Goal: Information Seeking & Learning: Learn about a topic

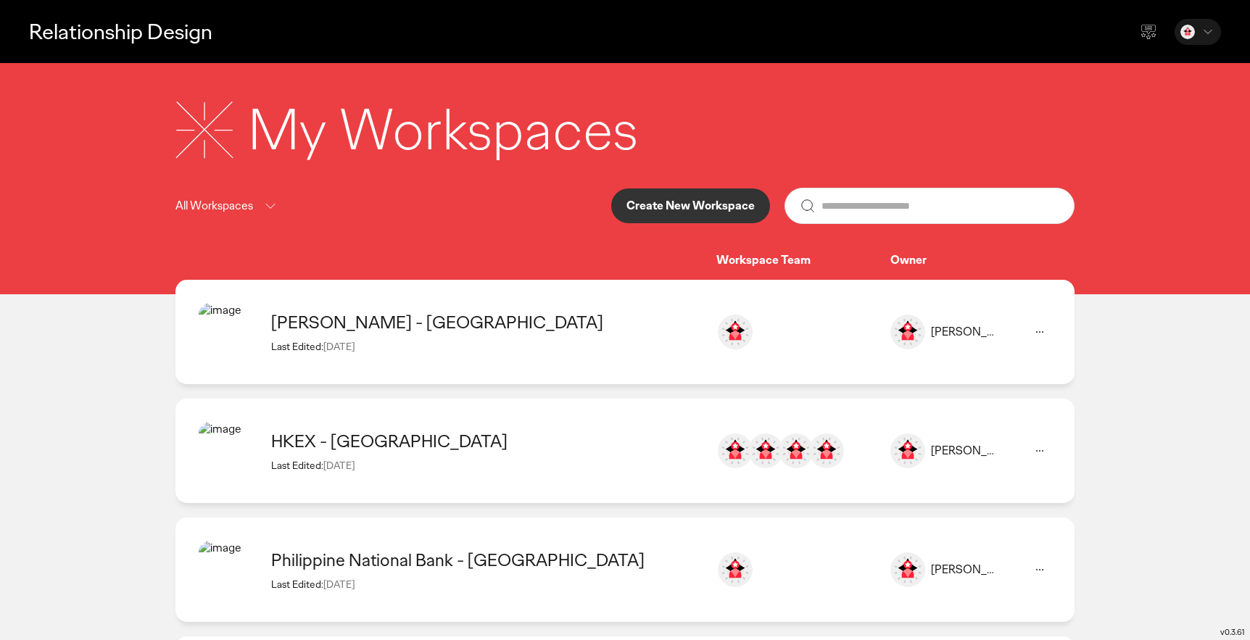
click at [462, 336] on div "[PERSON_NAME] - [GEOGRAPHIC_DATA] Last Edited: [DATE]" at bounding box center [486, 331] width 431 height 41
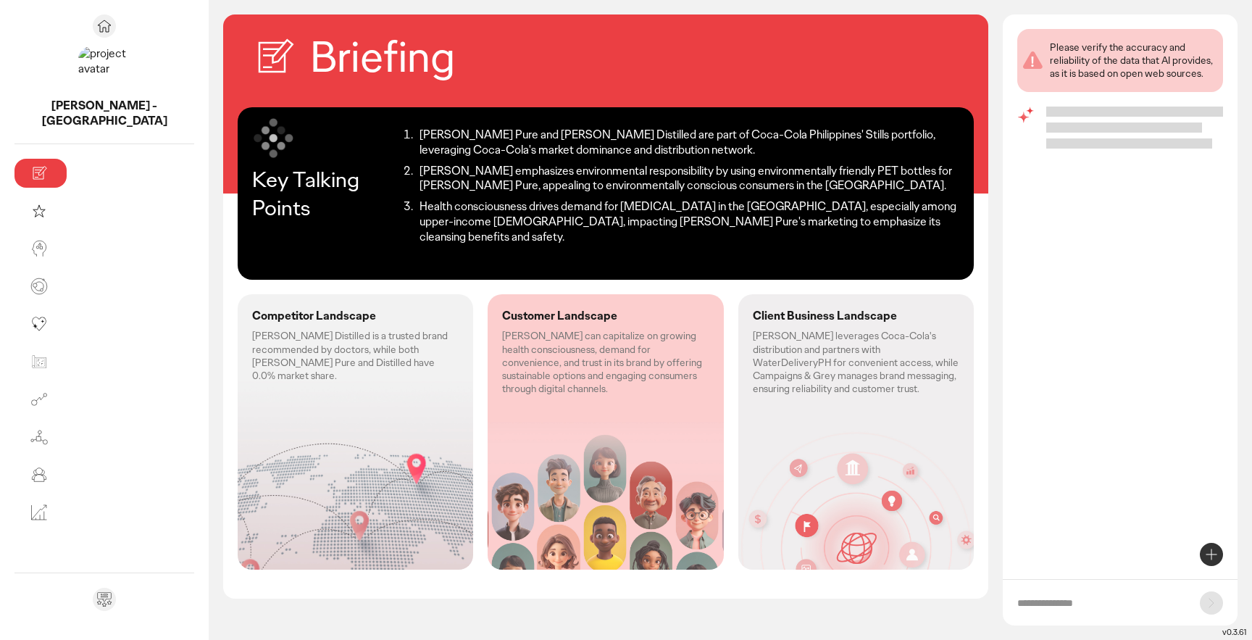
click at [332, 332] on p "[PERSON_NAME] Distilled is a trusted brand recommended by doctors, while both […" at bounding box center [355, 355] width 207 height 53
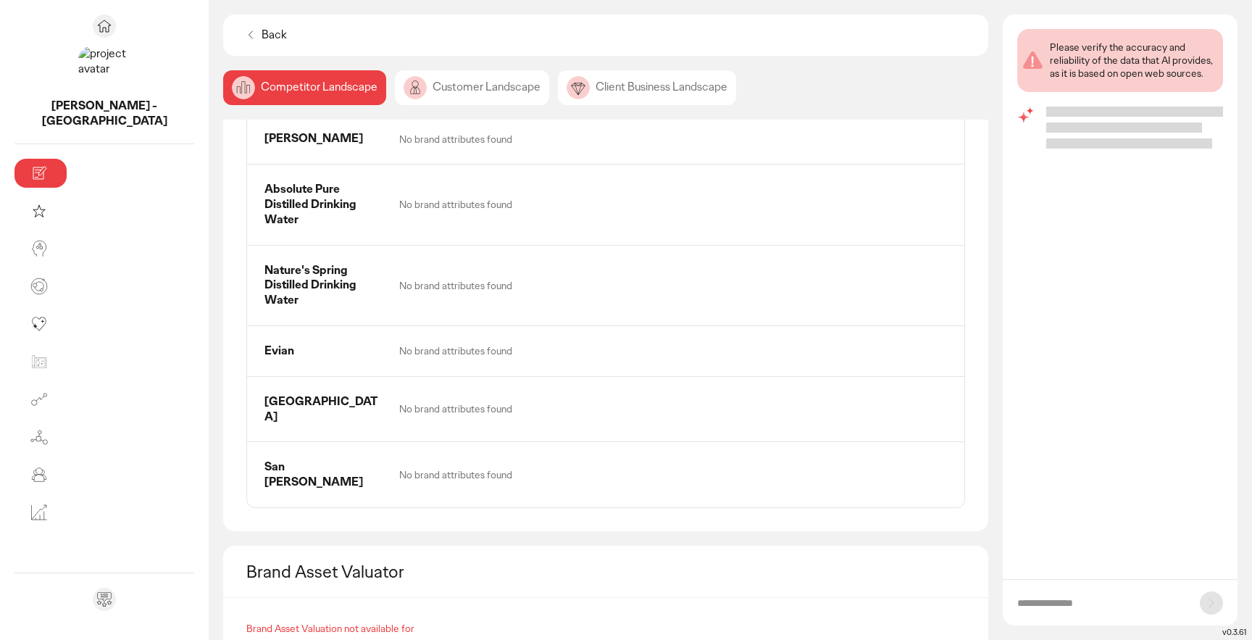
scroll to position [801, 0]
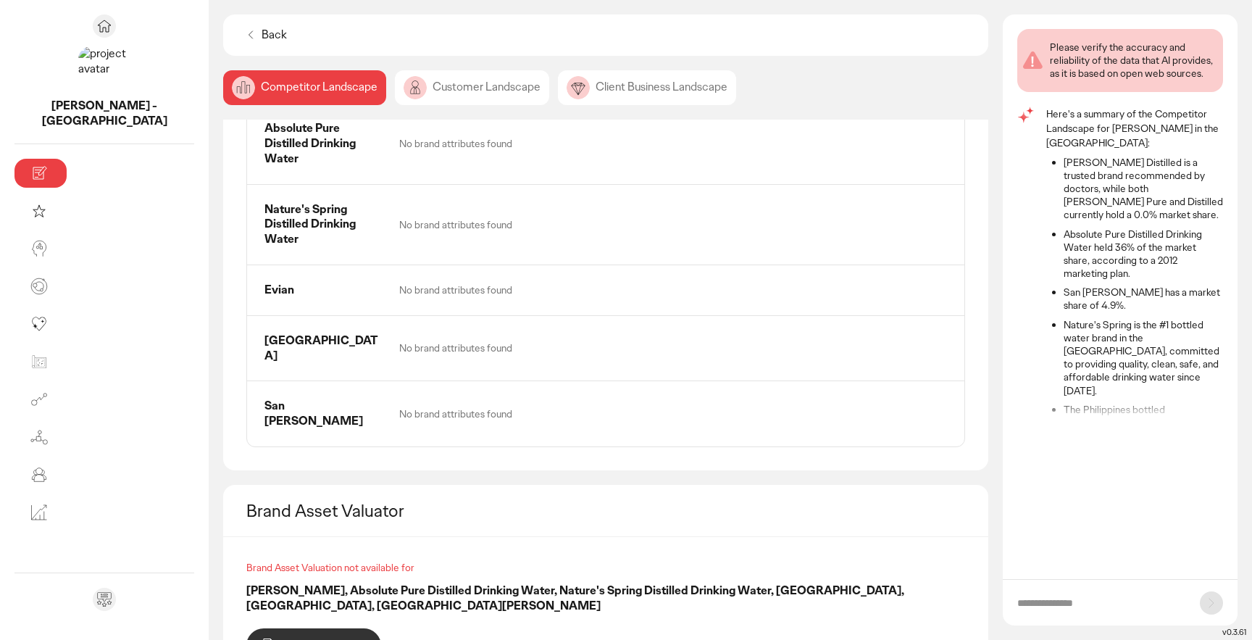
click at [558, 96] on div "Customer Landscape" at bounding box center [647, 87] width 178 height 35
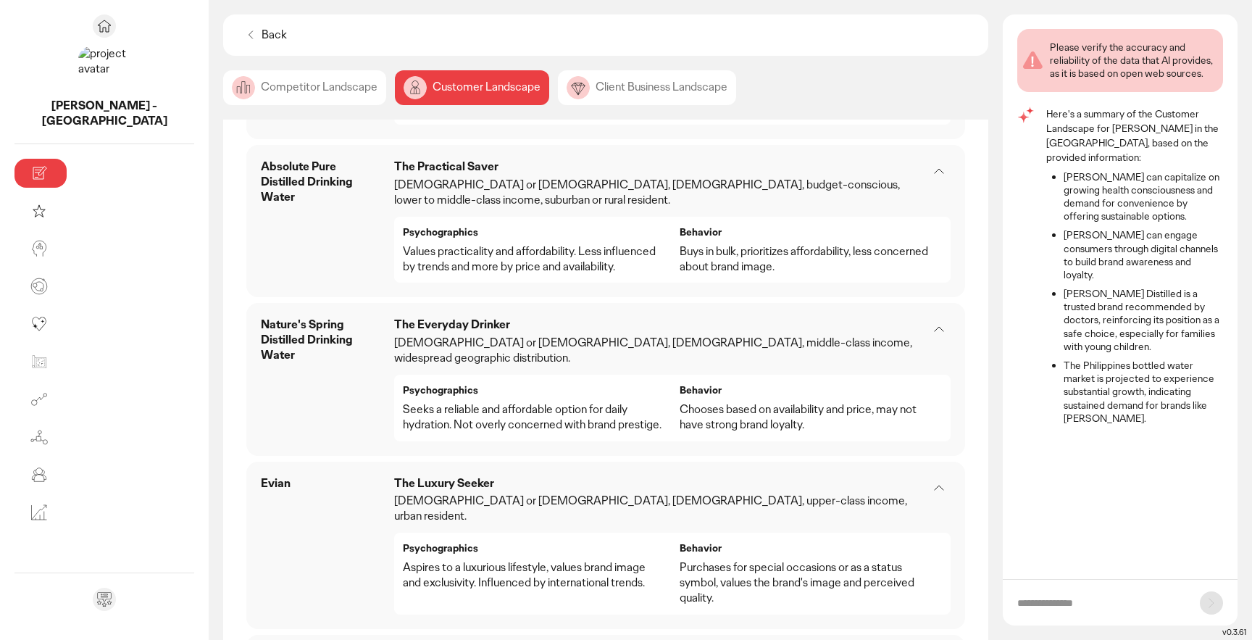
scroll to position [1228, 0]
click at [558, 95] on div "Client Business Landscape" at bounding box center [647, 87] width 178 height 35
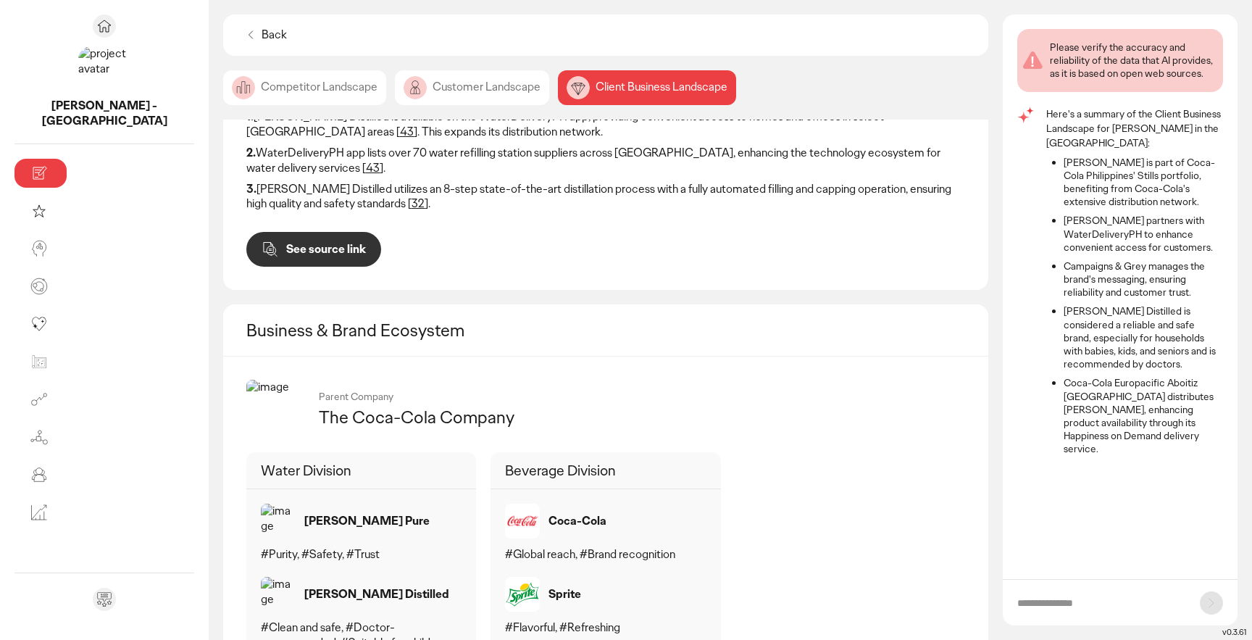
scroll to position [565, 0]
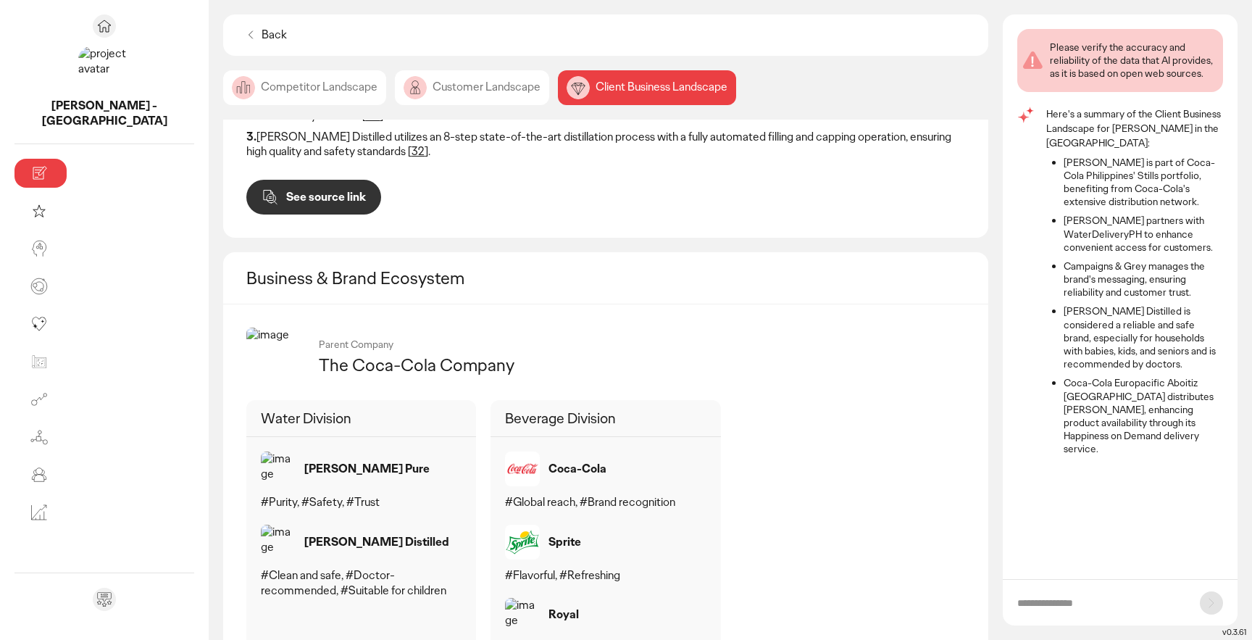
click at [262, 38] on p "Back" at bounding box center [274, 35] width 25 height 15
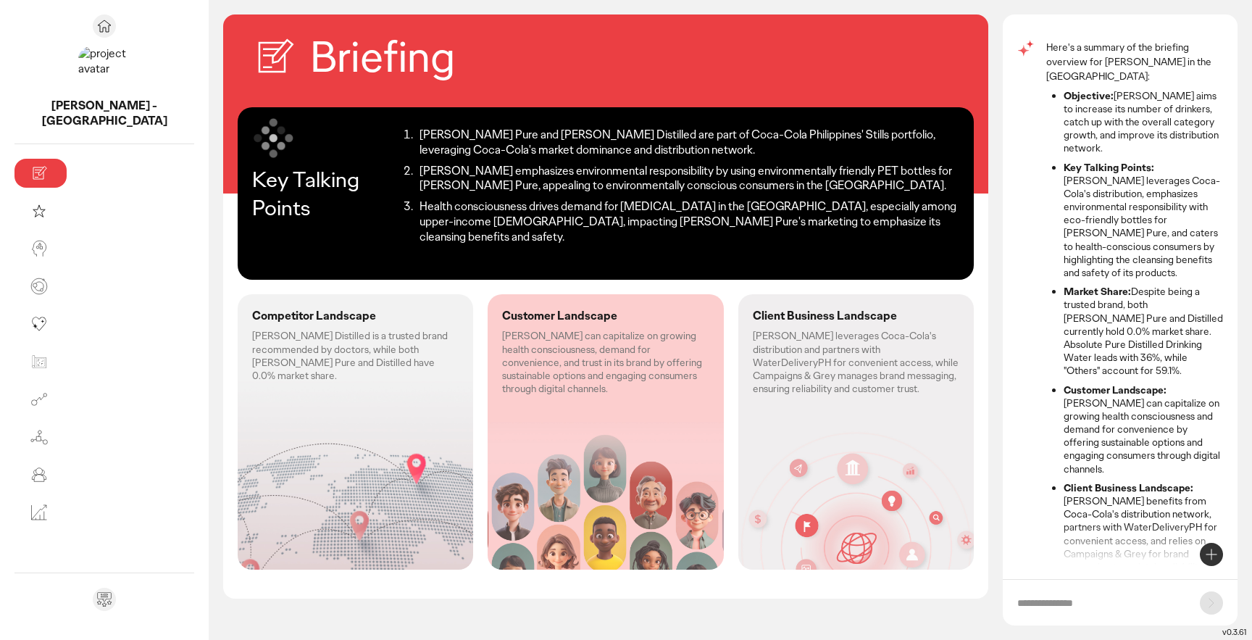
scroll to position [84, 0]
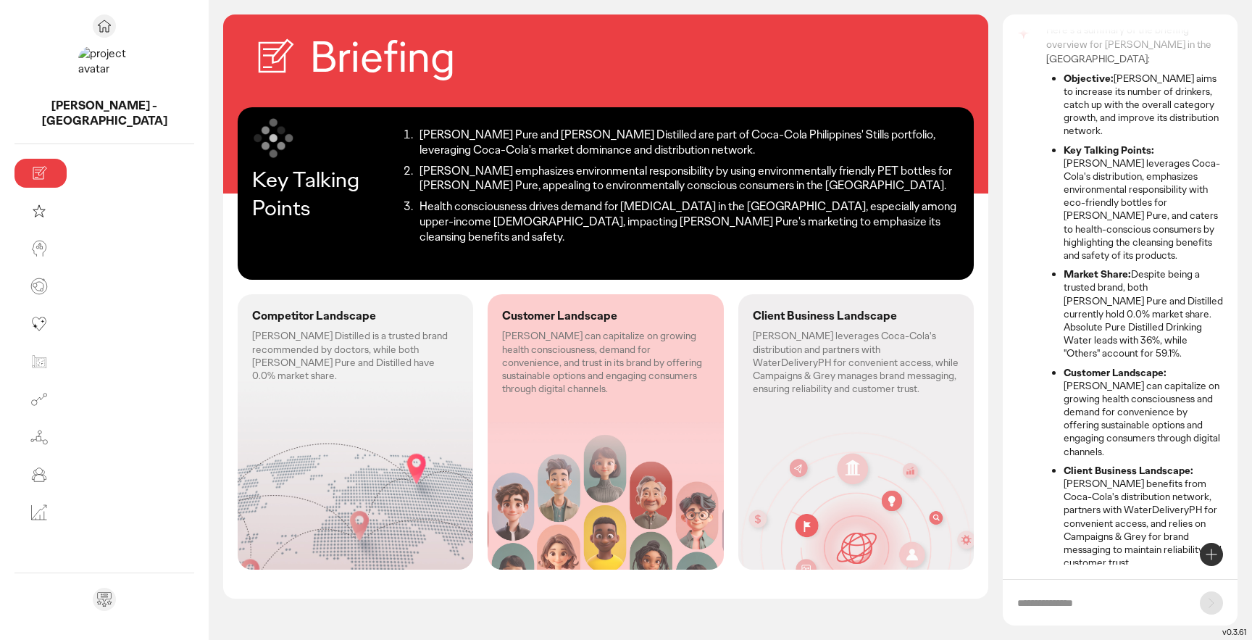
click at [489, 183] on li "[PERSON_NAME] emphasizes environmental responsibility by using environmentally …" at bounding box center [687, 179] width 544 height 30
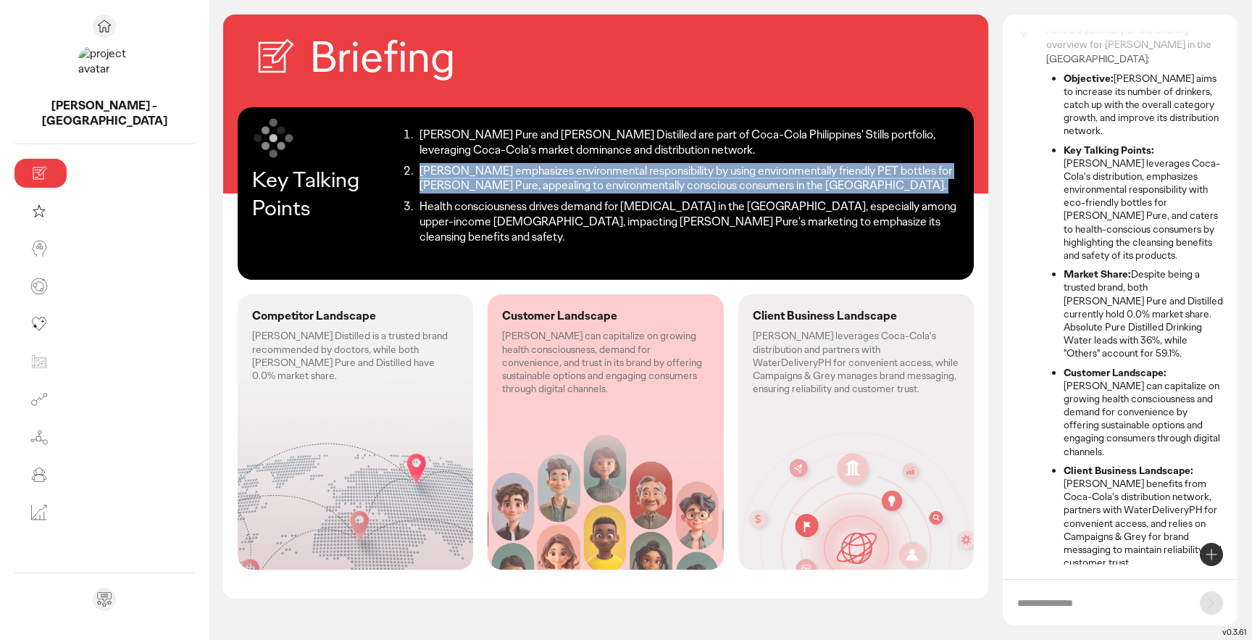
click at [489, 183] on li "[PERSON_NAME] emphasizes environmental responsibility by using environmentally …" at bounding box center [687, 179] width 544 height 30
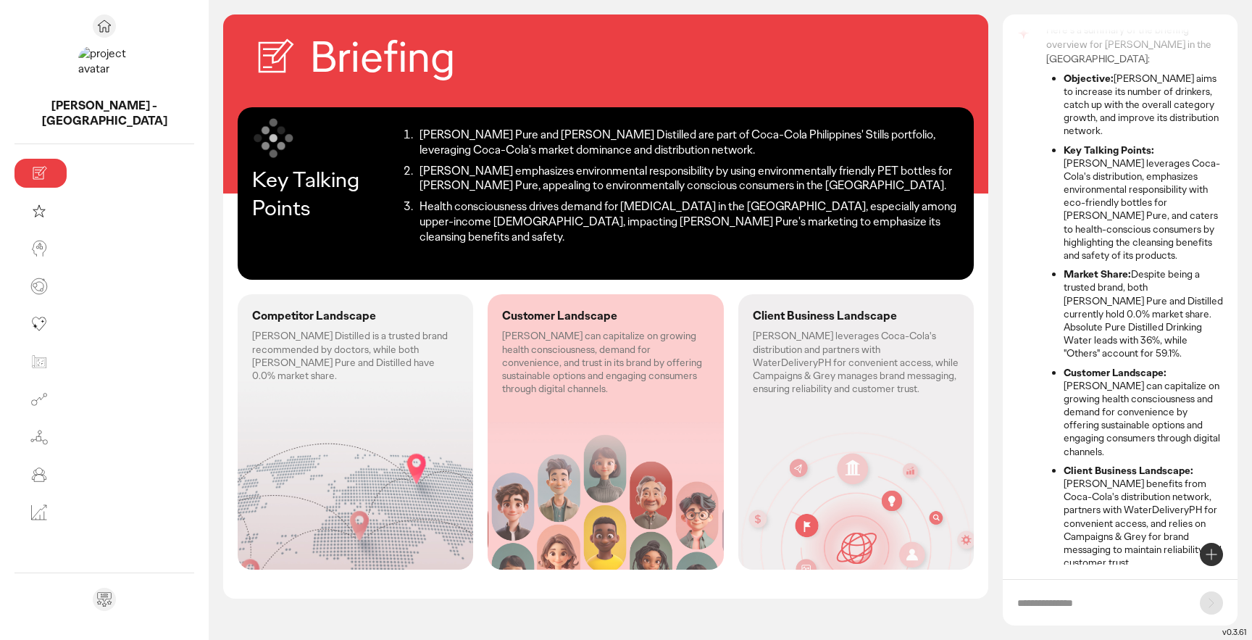
click at [489, 183] on li "[PERSON_NAME] emphasizes environmental responsibility by using environmentally …" at bounding box center [687, 179] width 544 height 30
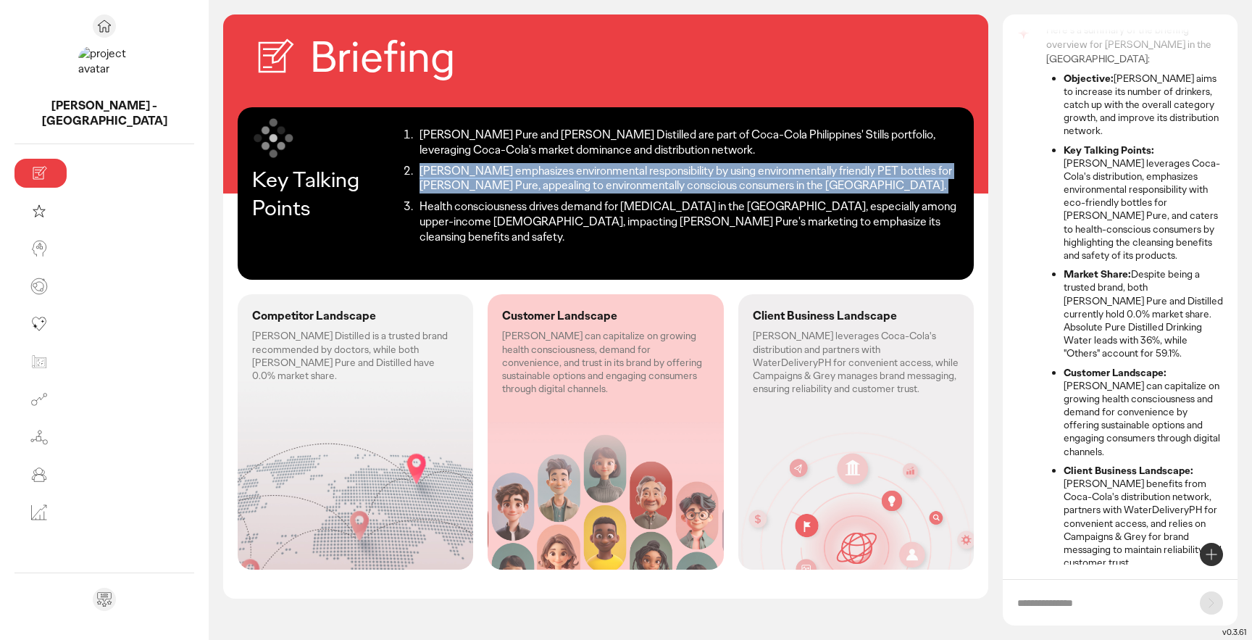
click at [489, 183] on li "[PERSON_NAME] emphasizes environmental responsibility by using environmentally …" at bounding box center [687, 179] width 544 height 30
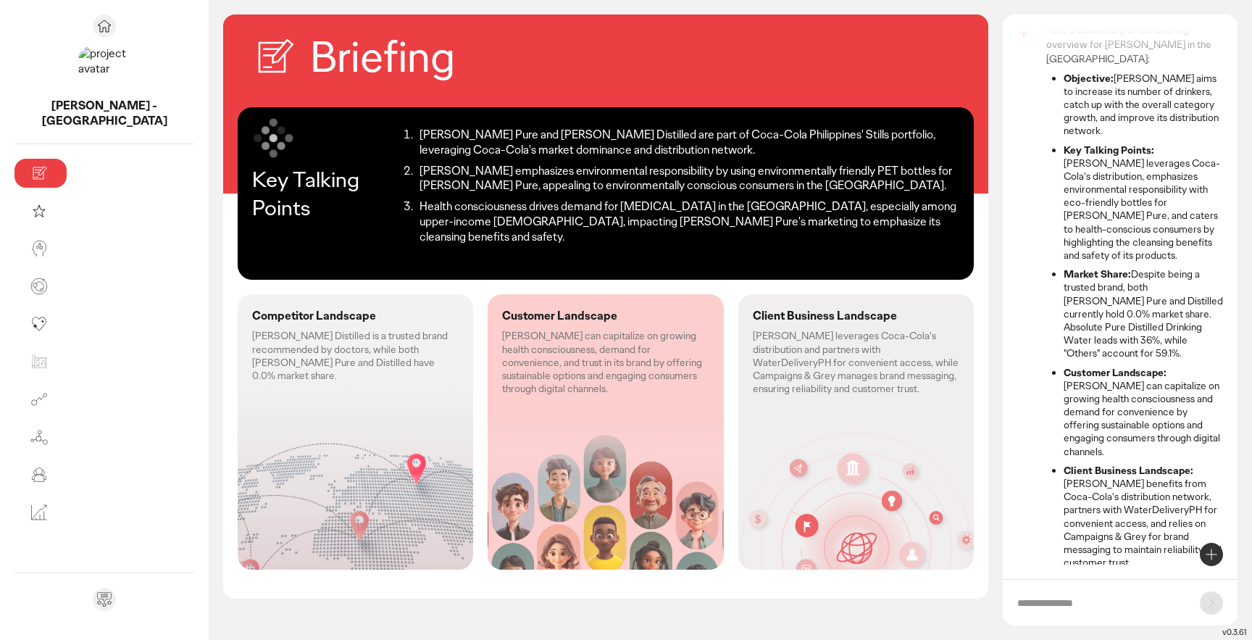
click at [489, 183] on li "[PERSON_NAME] emphasizes environmental responsibility by using environmentally …" at bounding box center [687, 179] width 544 height 30
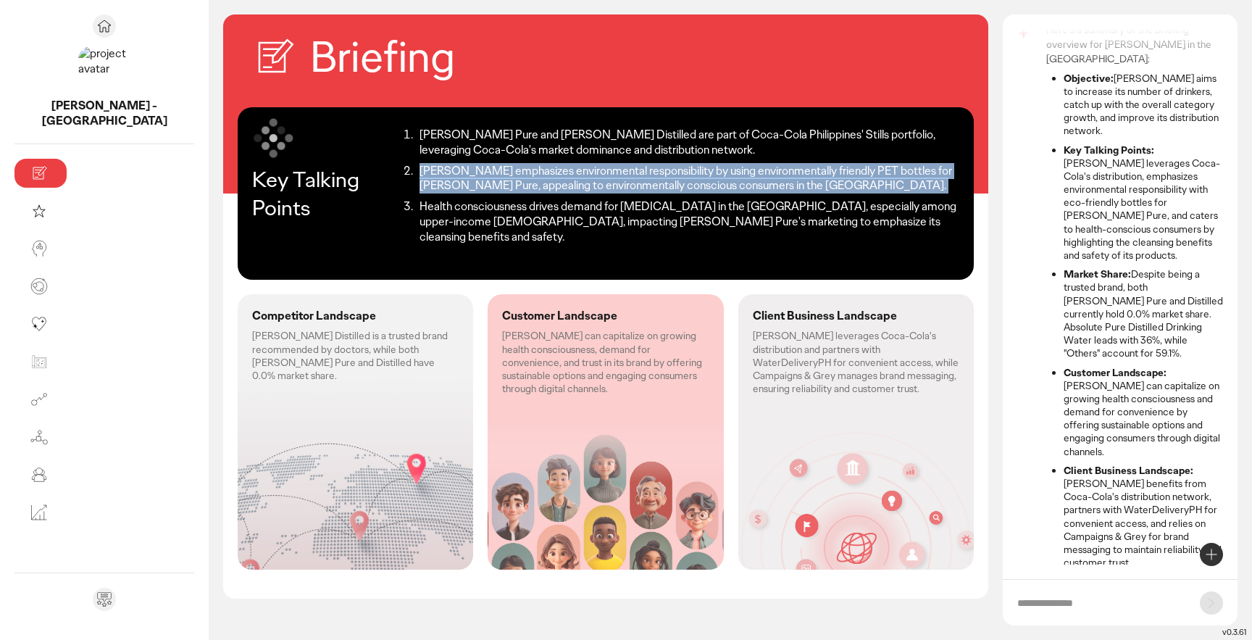
click at [489, 183] on li "[PERSON_NAME] emphasizes environmental responsibility by using environmentally …" at bounding box center [687, 179] width 544 height 30
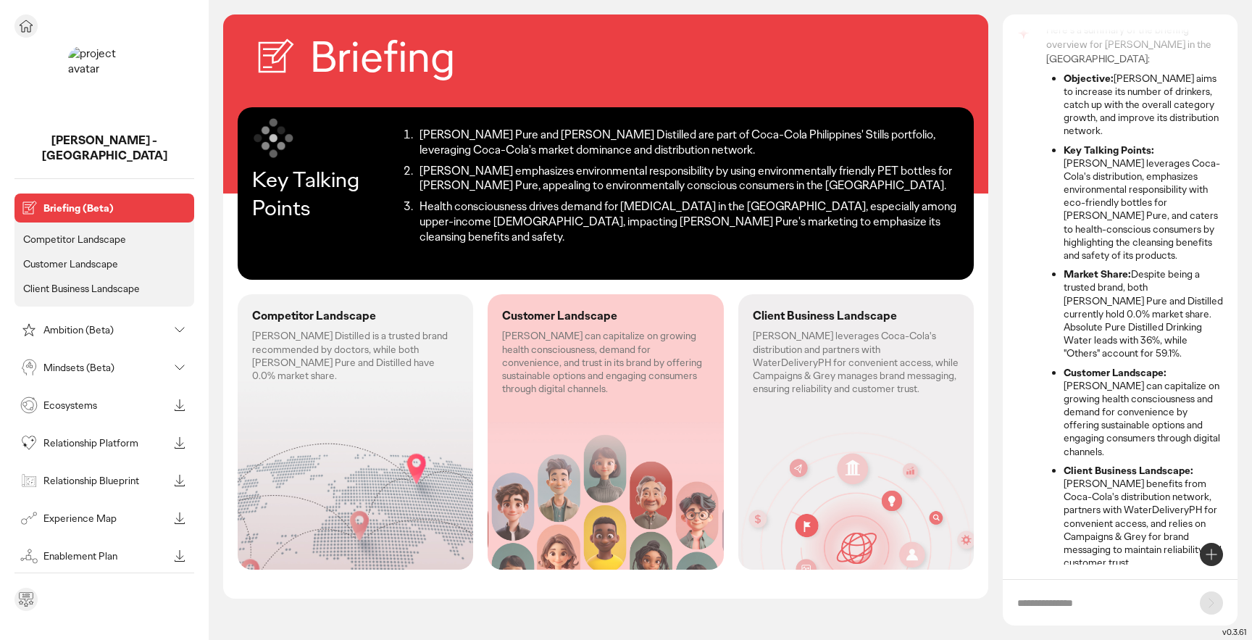
click at [72, 362] on p "Mindsets (Beta)" at bounding box center [105, 367] width 125 height 10
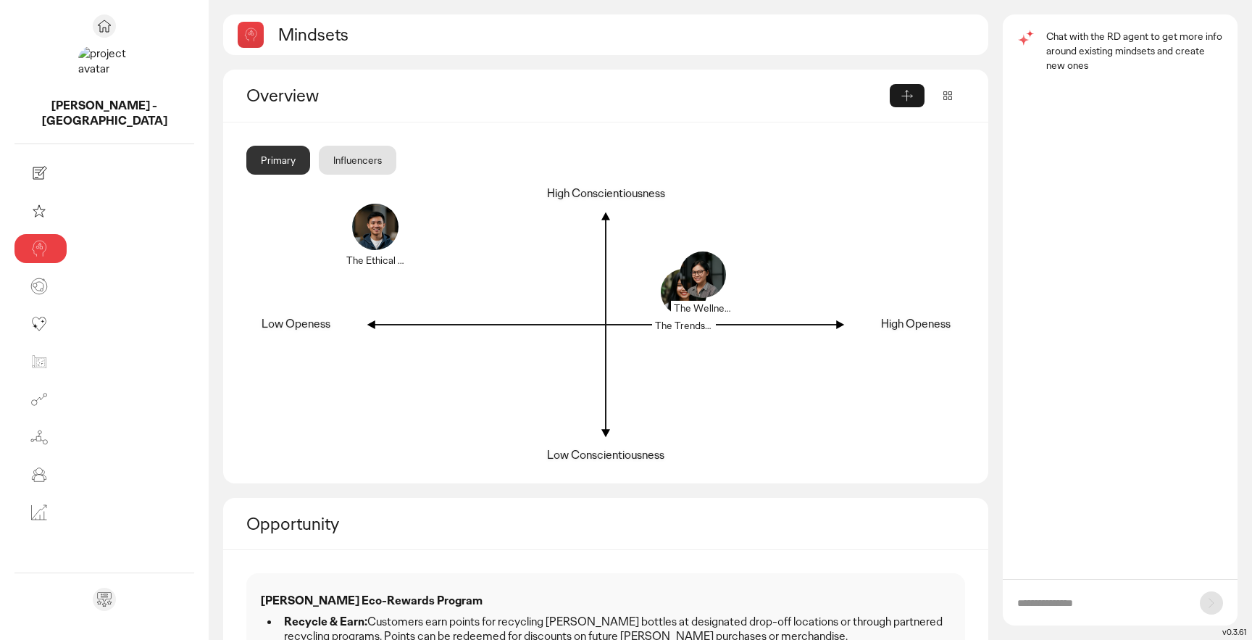
click at [319, 166] on div "Influencers" at bounding box center [358, 160] width 78 height 29
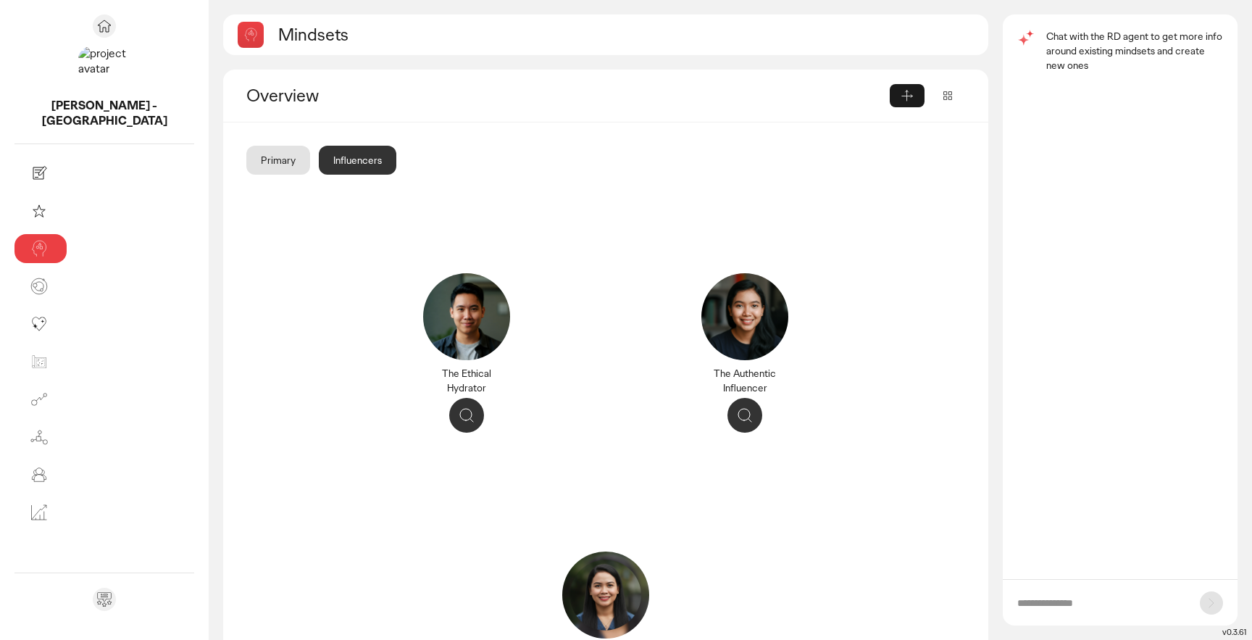
click at [246, 159] on div "Primary" at bounding box center [278, 160] width 64 height 29
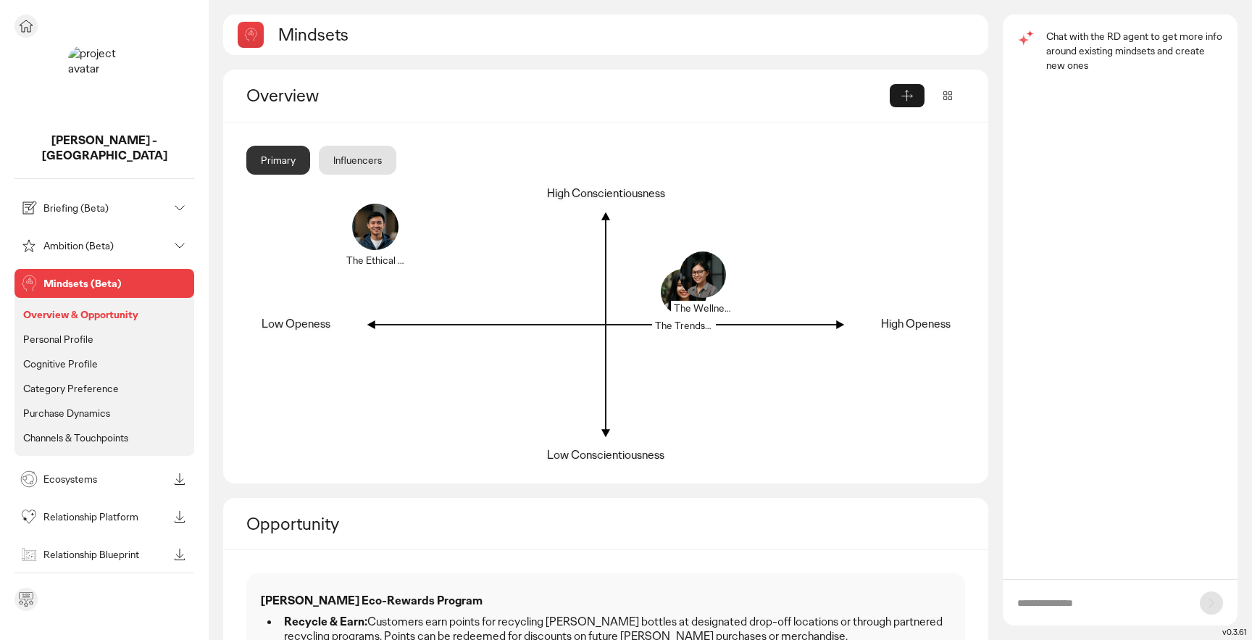
click at [84, 333] on p "Personal Profile" at bounding box center [58, 339] width 70 height 13
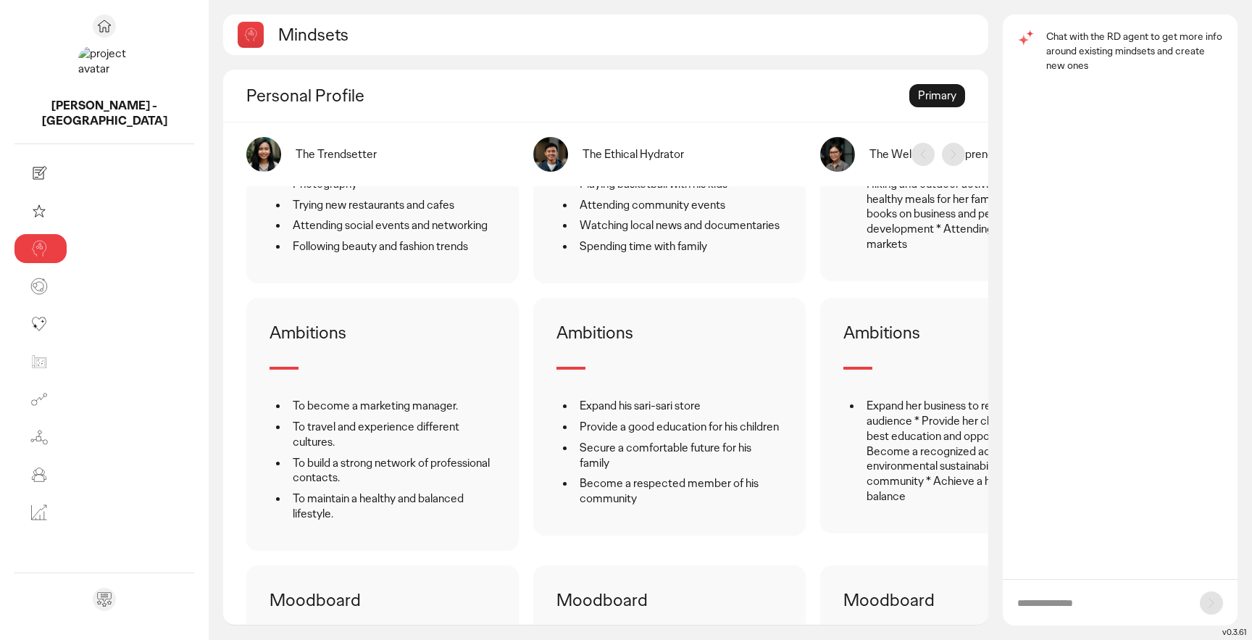
scroll to position [1370, 0]
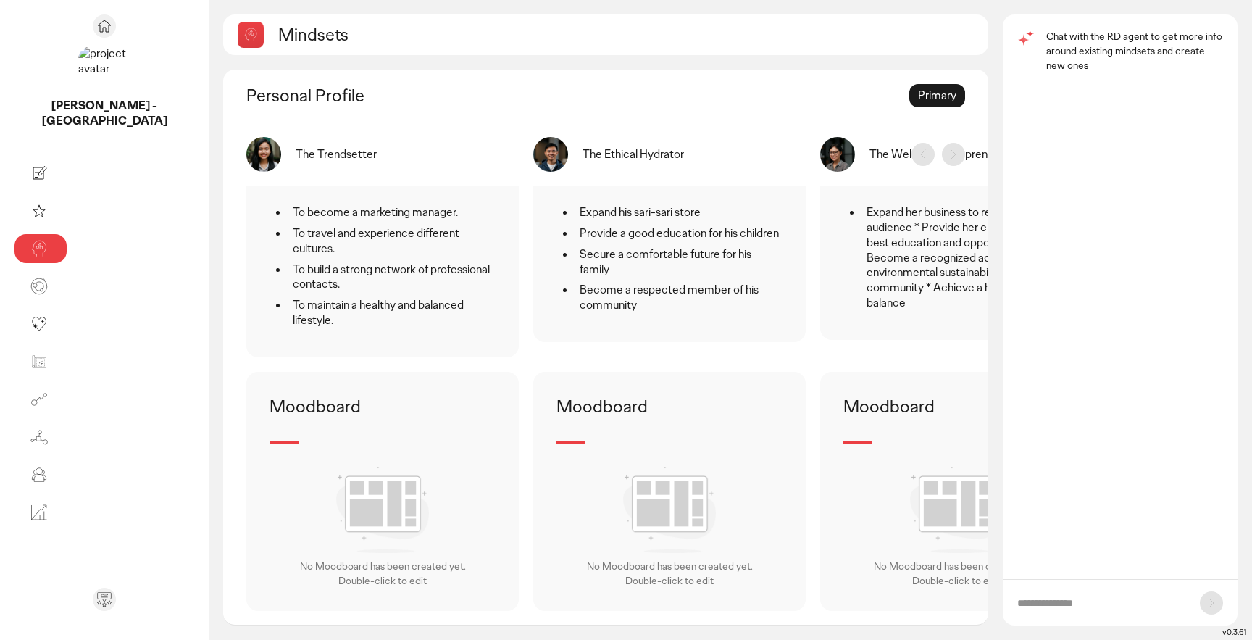
click at [336, 481] on img at bounding box center [382, 510] width 93 height 86
click at [300, 564] on div "No Moodboard has been created yet. Double-click to edit" at bounding box center [383, 573] width 166 height 29
click at [336, 506] on img at bounding box center [382, 510] width 93 height 86
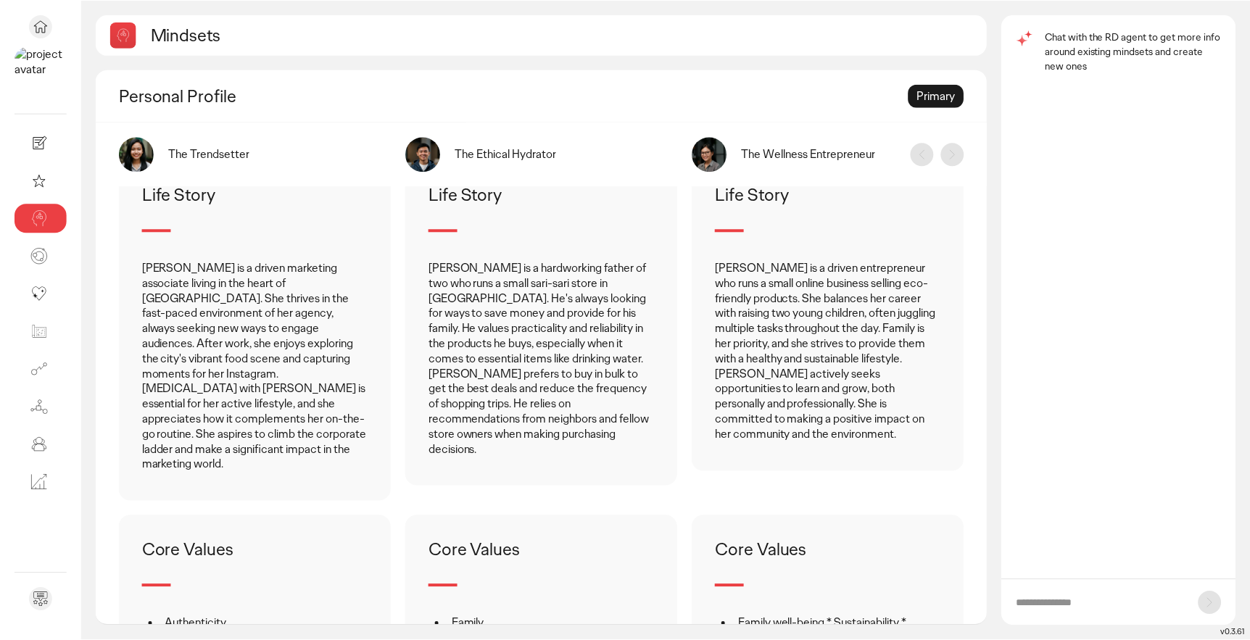
scroll to position [0, 0]
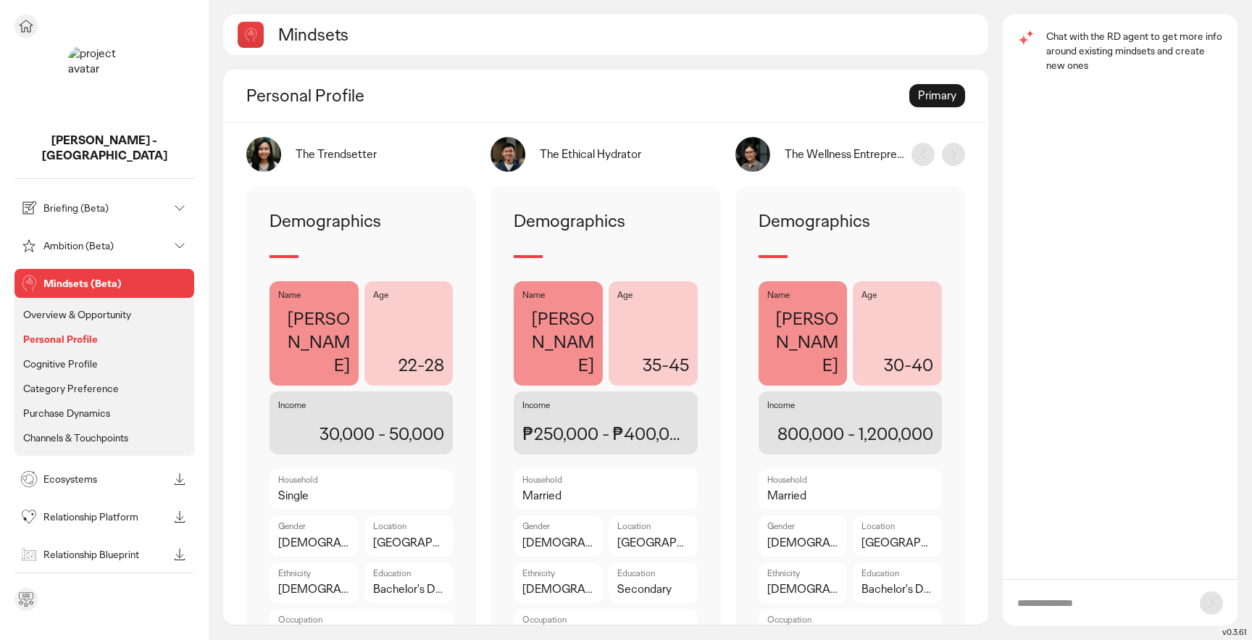
click at [28, 28] on icon at bounding box center [25, 25] width 17 height 17
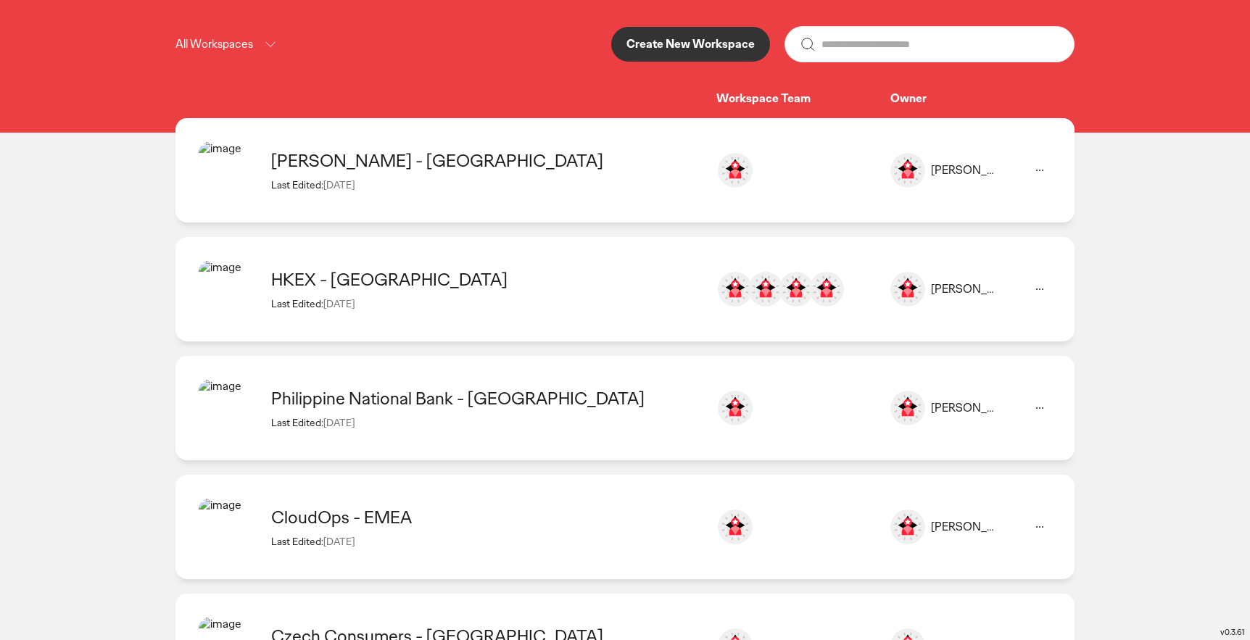
scroll to position [165, 0]
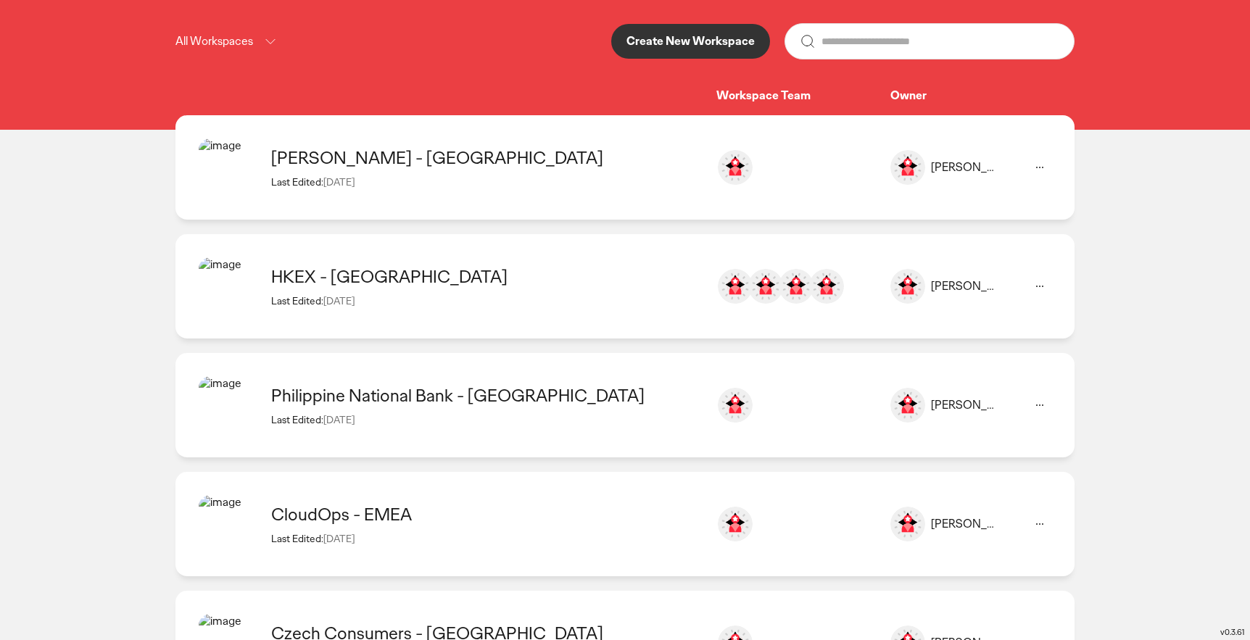
click at [351, 503] on div "CloudOps - EMEA" at bounding box center [486, 514] width 431 height 22
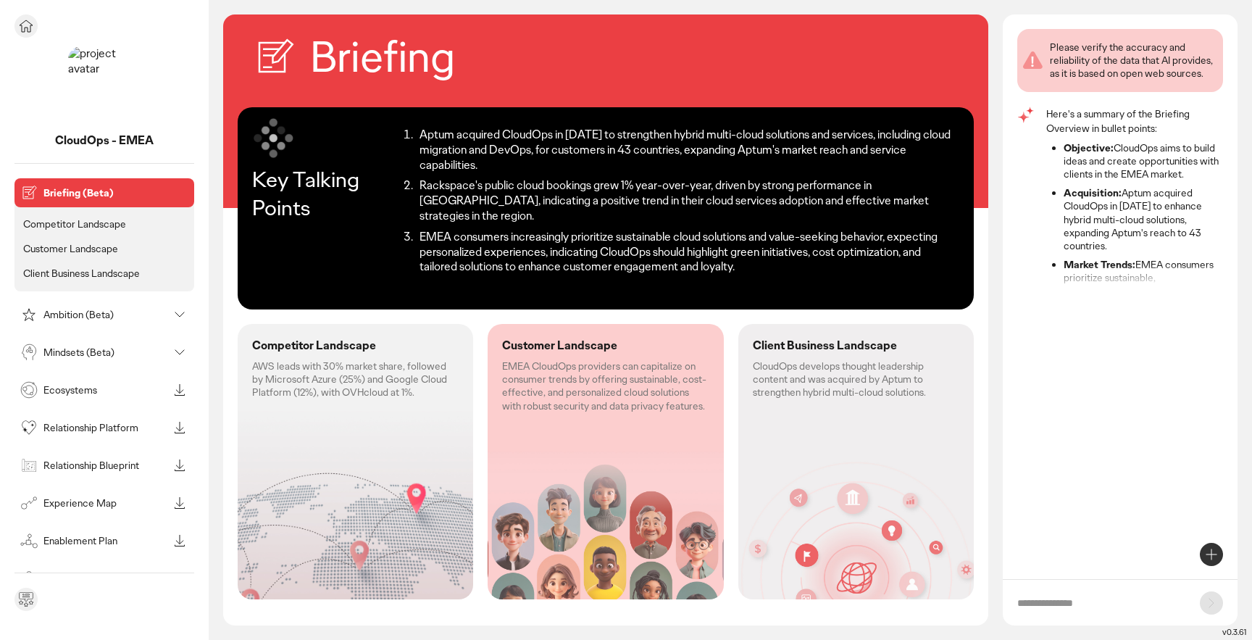
click at [83, 355] on p "Mindsets (Beta)" at bounding box center [105, 352] width 125 height 10
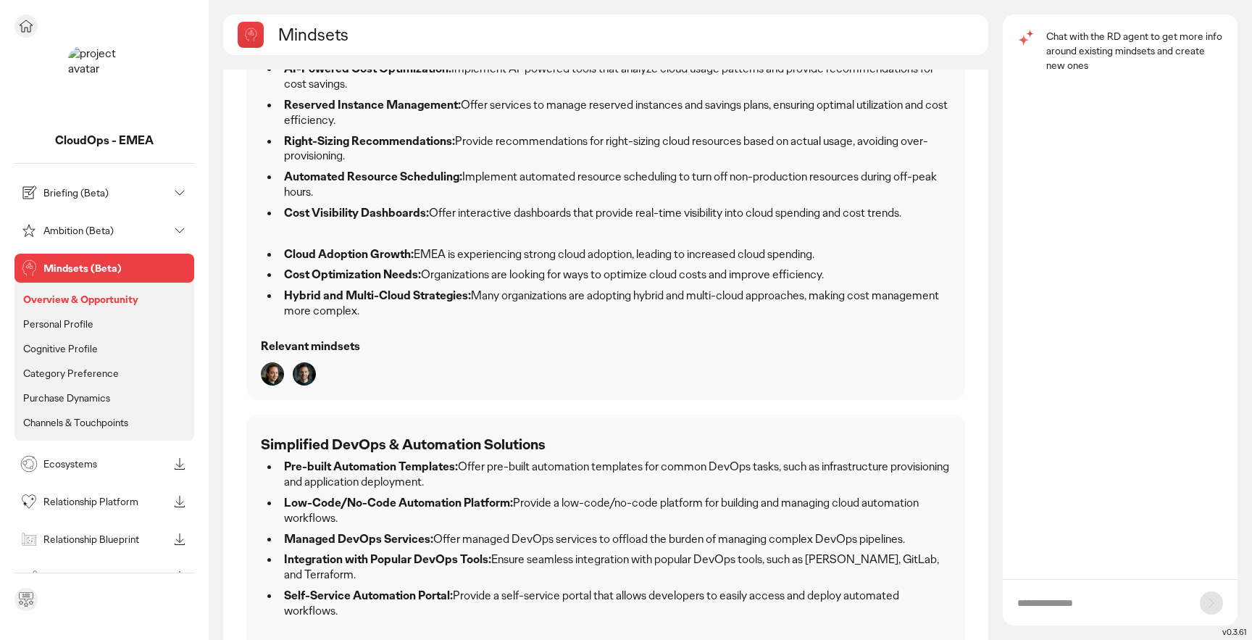
scroll to position [1090, 0]
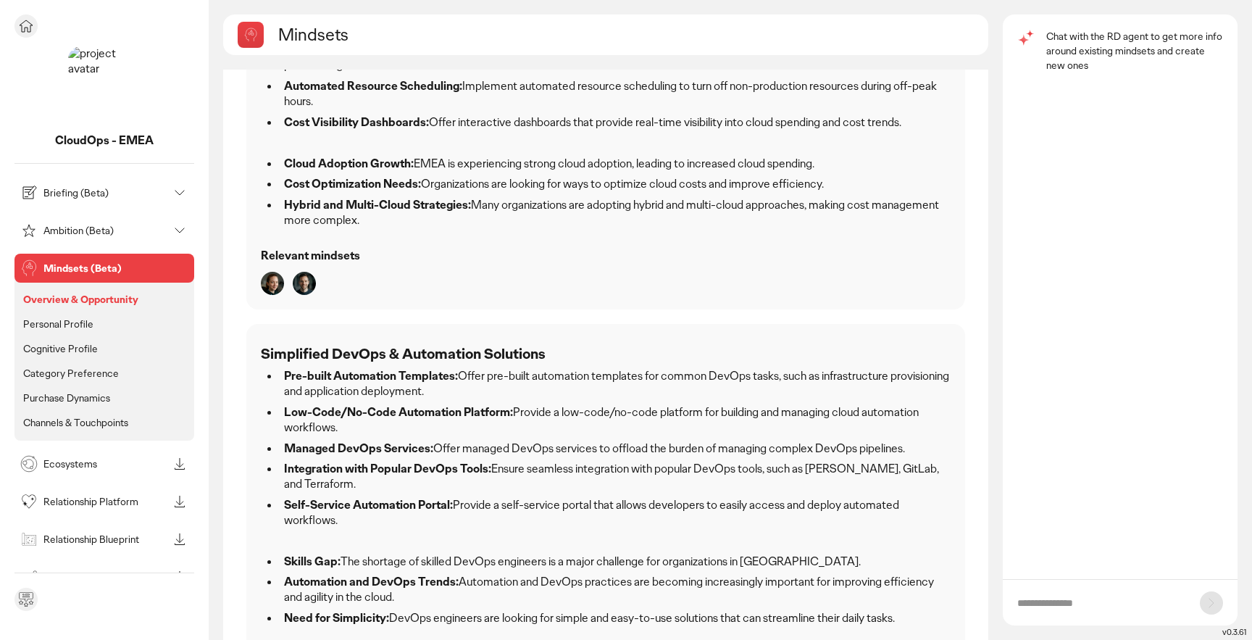
click at [50, 325] on p "Personal Profile" at bounding box center [58, 323] width 70 height 13
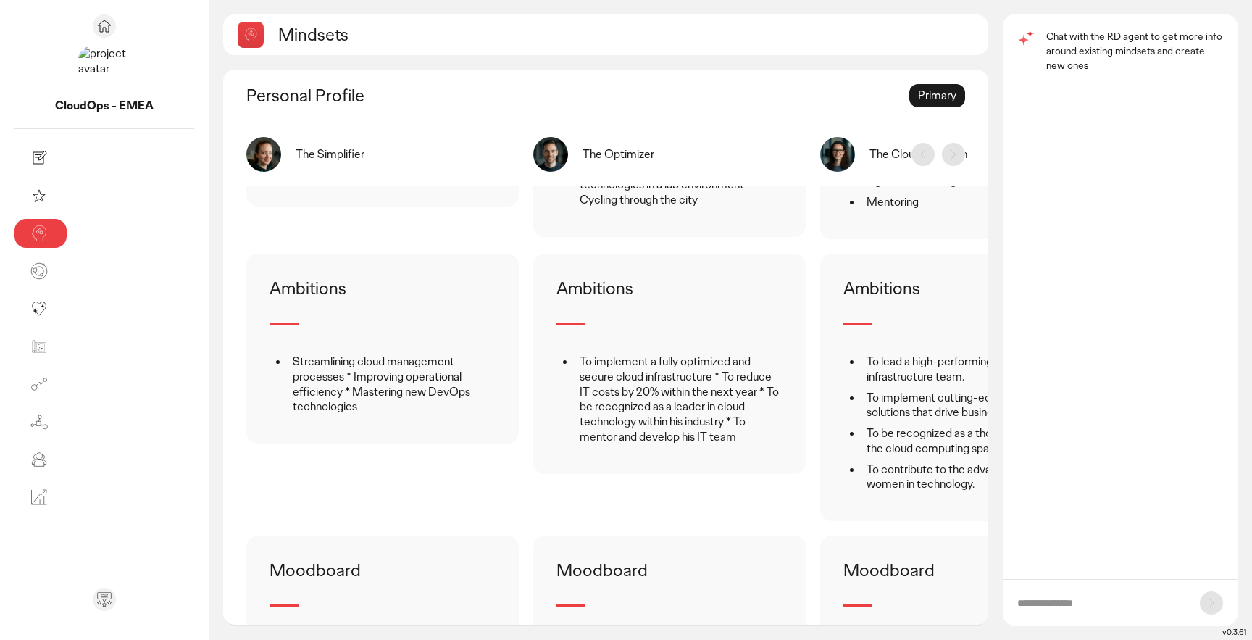
scroll to position [1400, 0]
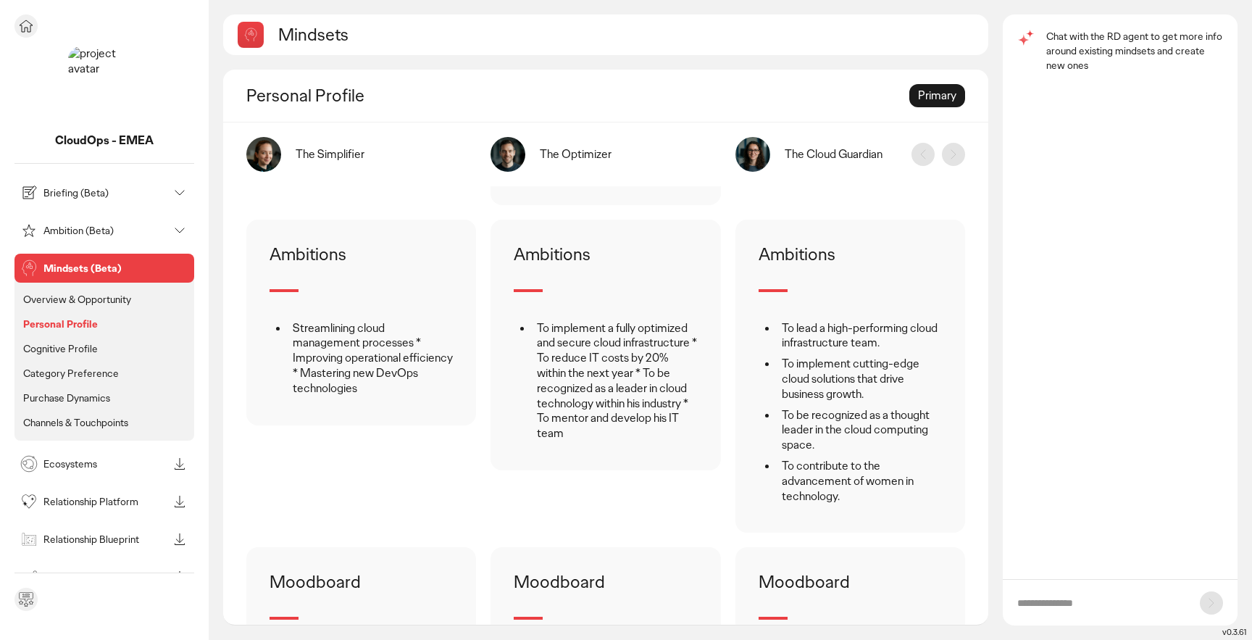
click at [65, 347] on p "Cognitive Profile" at bounding box center [60, 348] width 75 height 13
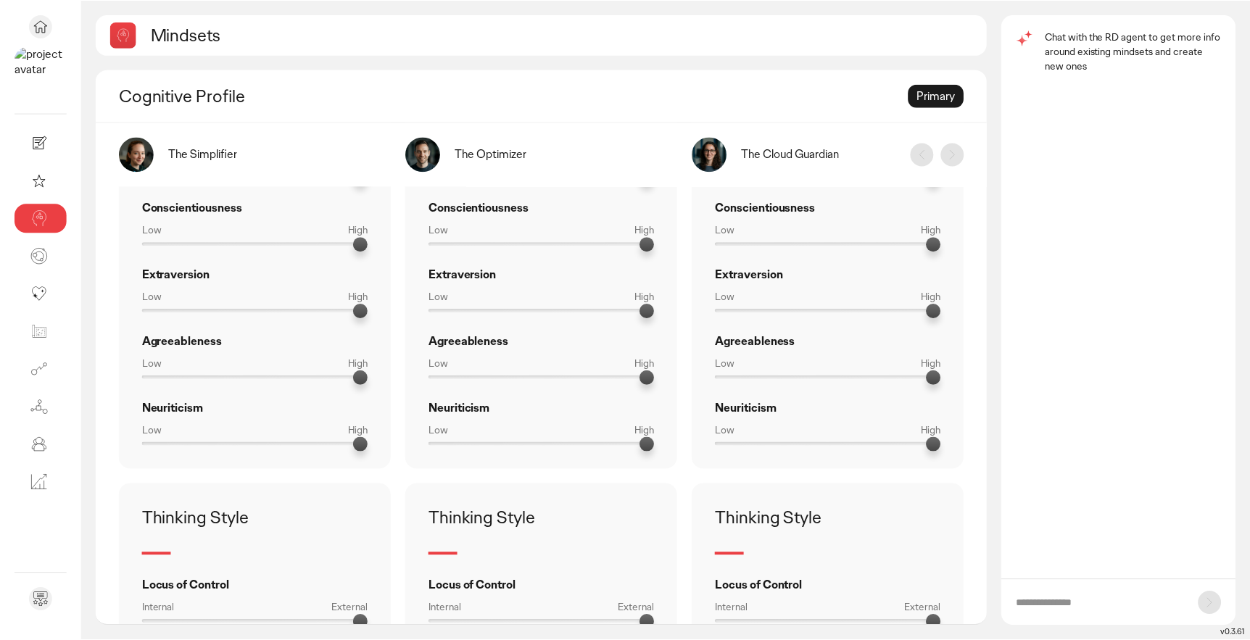
scroll to position [65, 0]
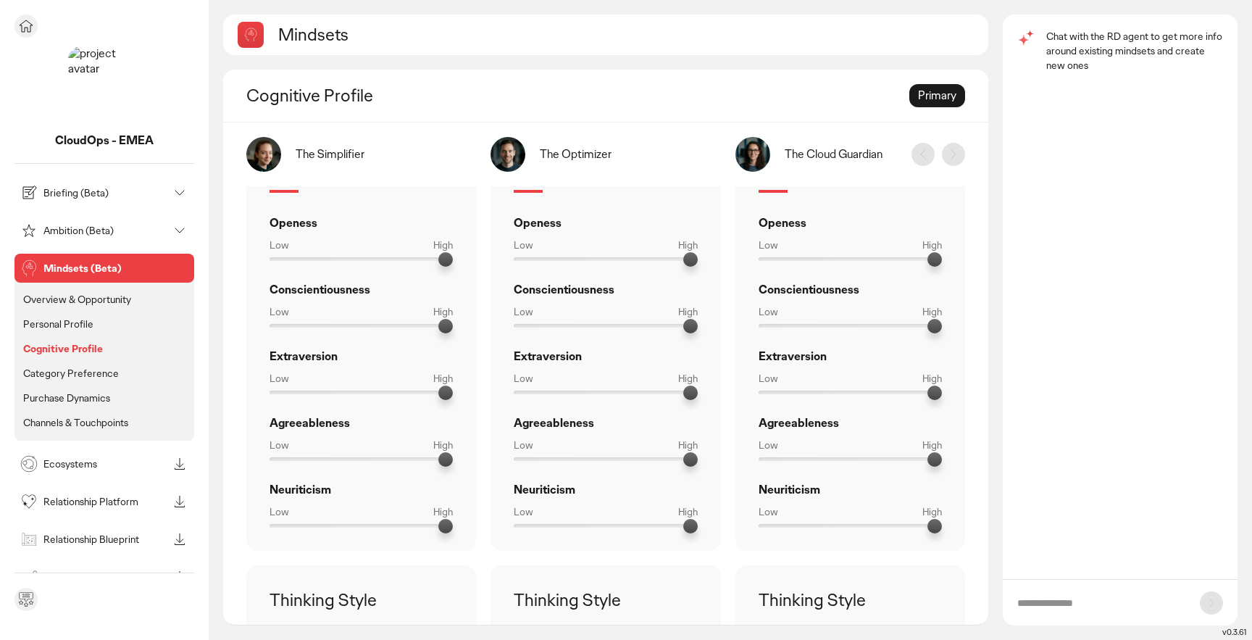
click at [25, 28] on icon at bounding box center [26, 26] width 13 height 12
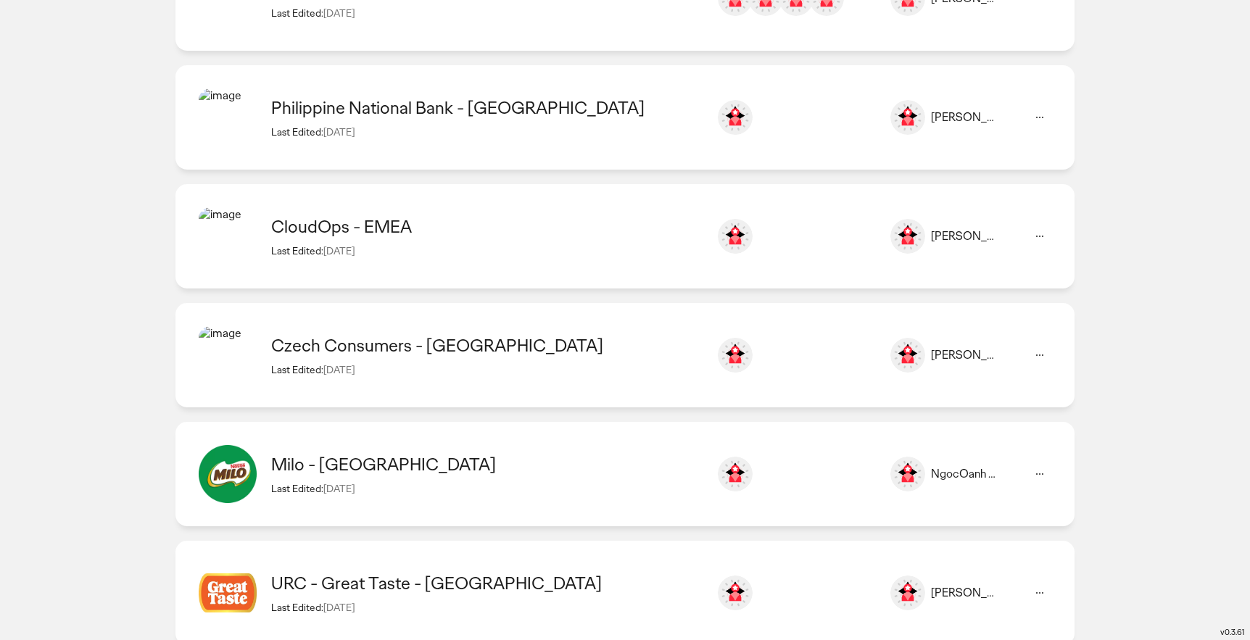
scroll to position [481, 0]
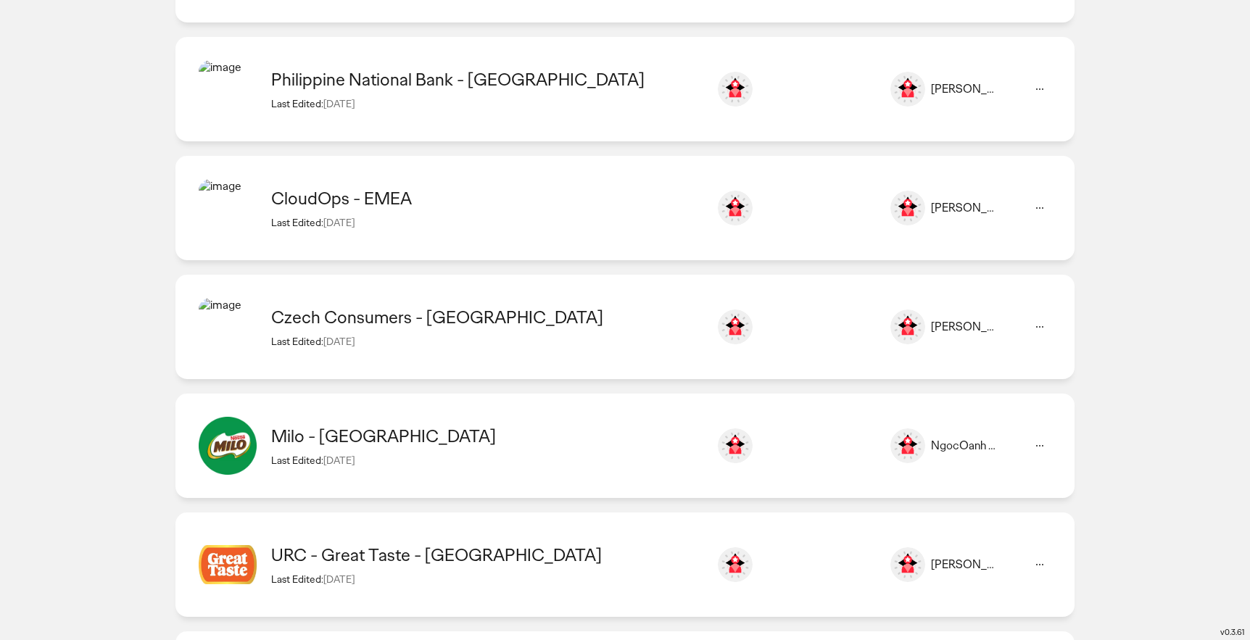
click at [328, 331] on div "Czech Consumers - [GEOGRAPHIC_DATA] Last Edited: [DATE]" at bounding box center [486, 326] width 431 height 41
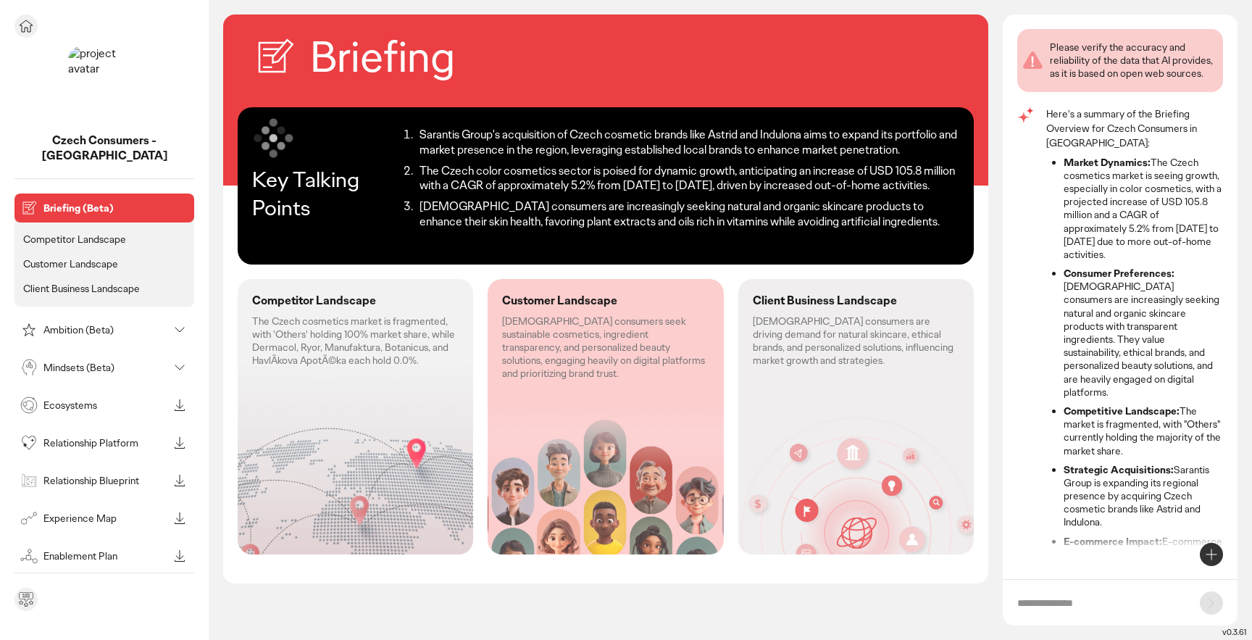
click at [78, 359] on div "Mindsets (Beta)" at bounding box center [92, 367] width 151 height 23
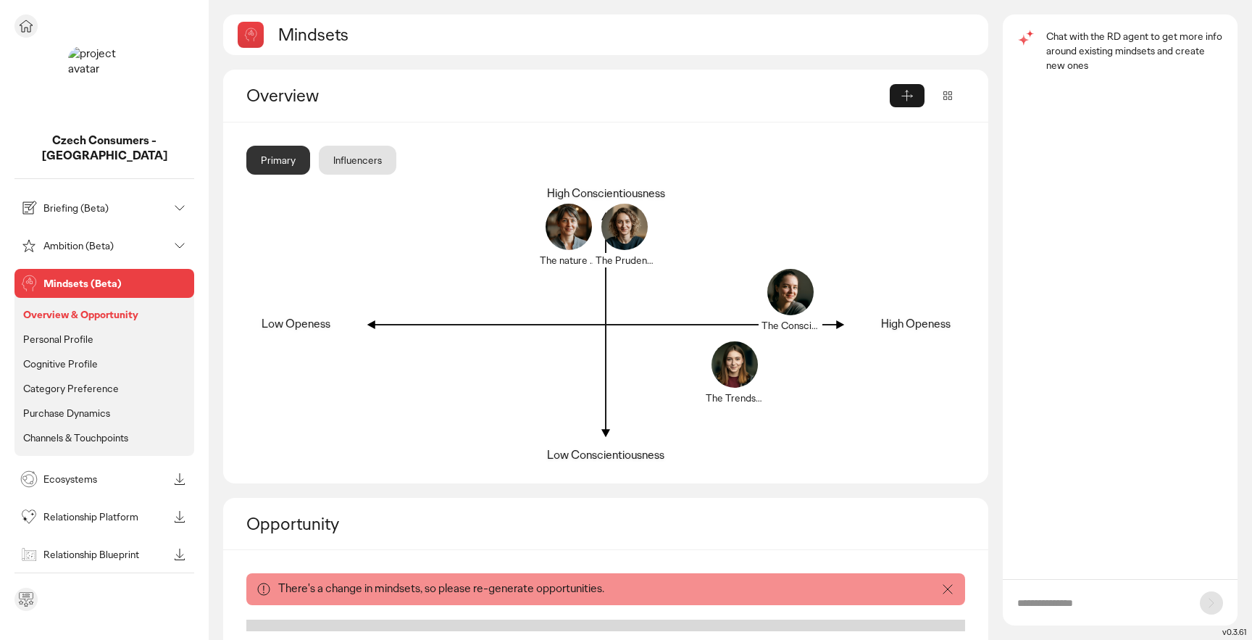
click at [67, 333] on p "Personal Profile" at bounding box center [58, 339] width 70 height 13
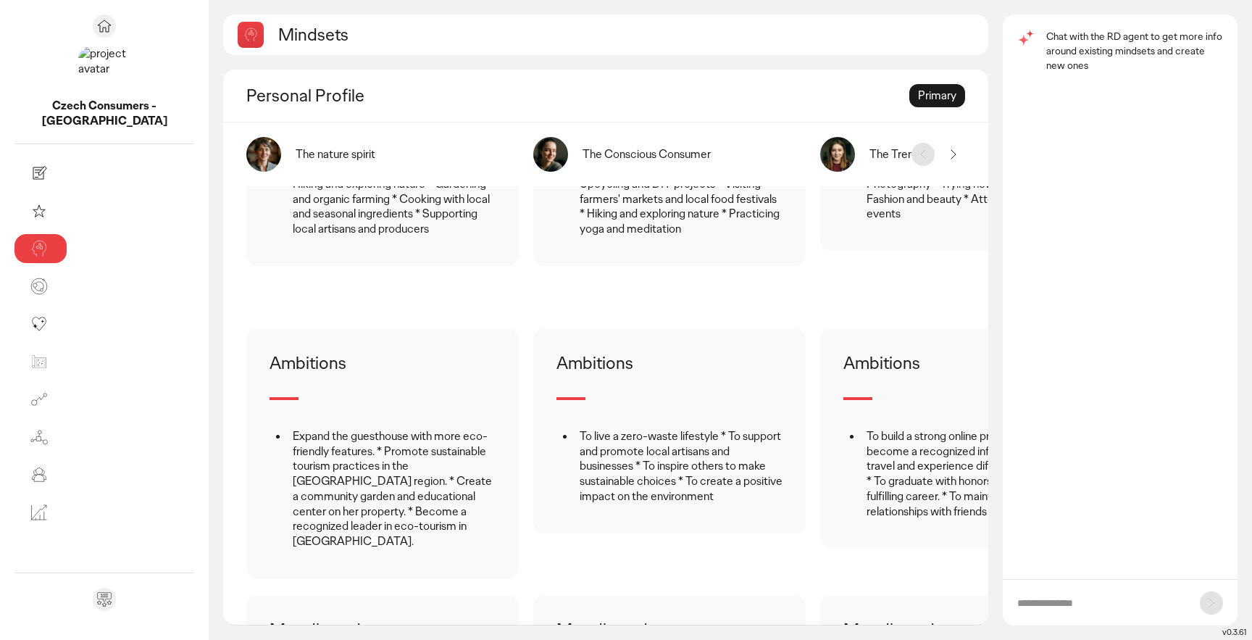
scroll to position [1415, 0]
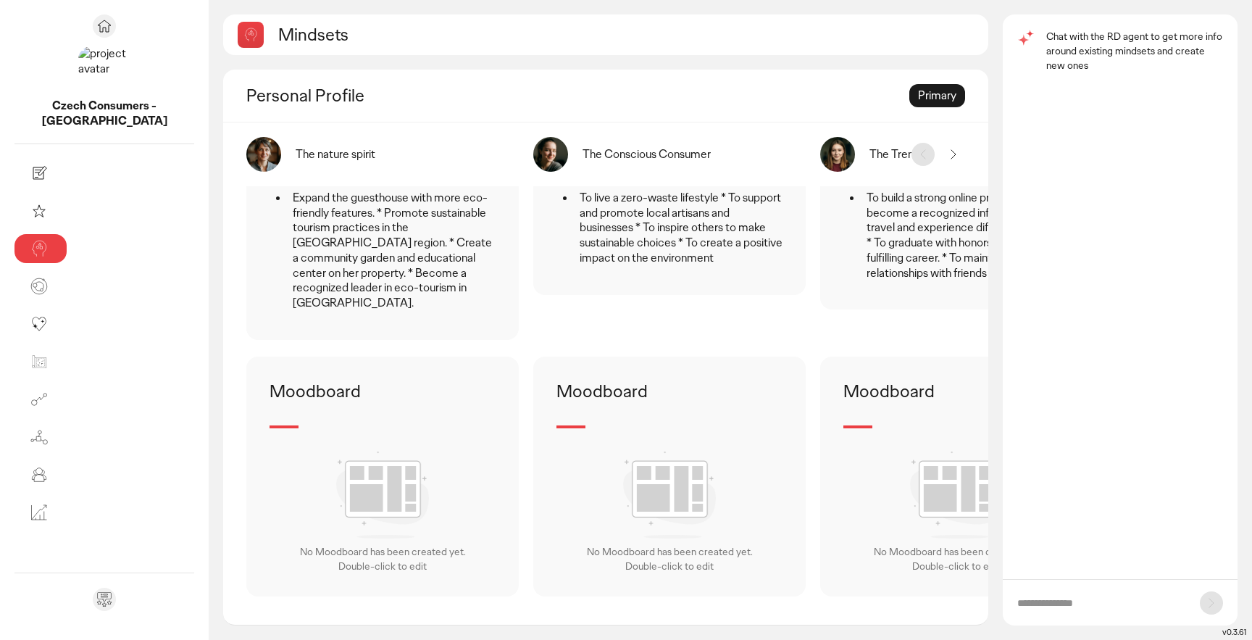
click at [623, 483] on img at bounding box center [669, 495] width 93 height 86
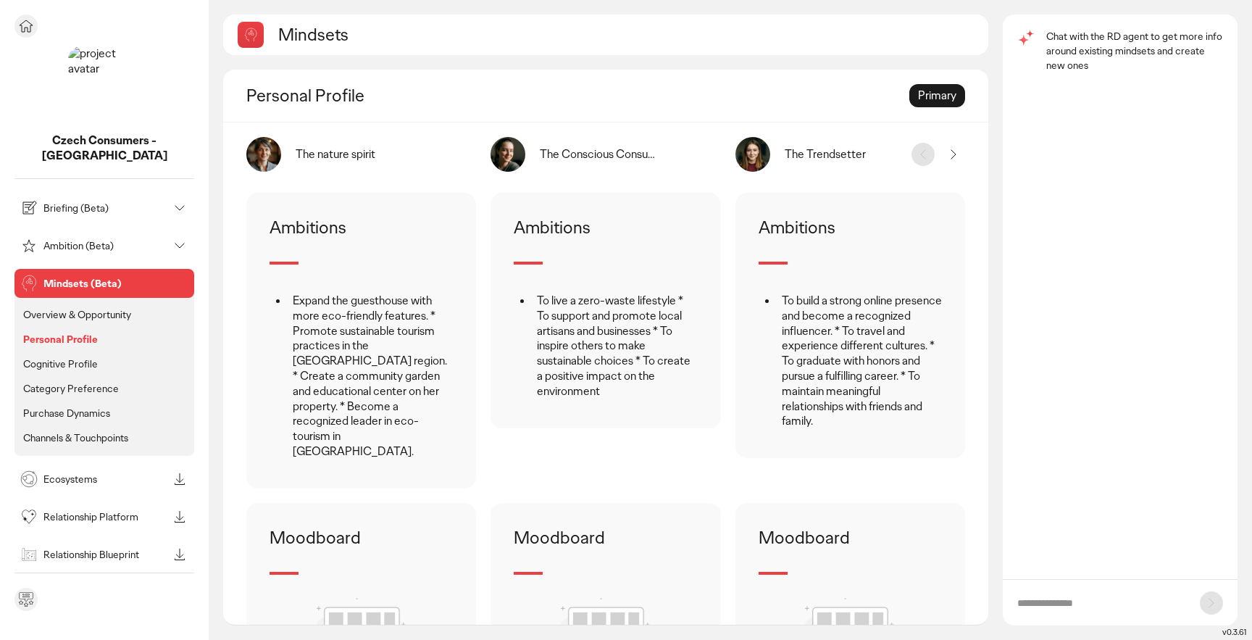
click at [44, 357] on p "Cognitive Profile" at bounding box center [60, 363] width 75 height 13
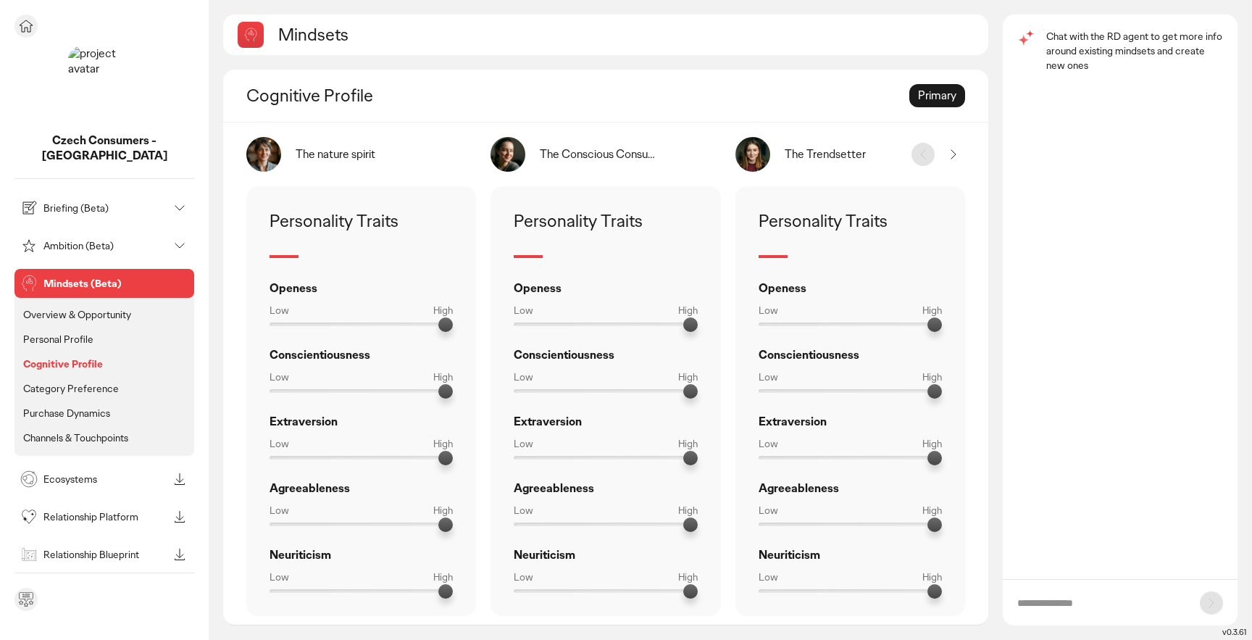
click at [49, 203] on p "Briefing (Beta)" at bounding box center [105, 208] width 125 height 10
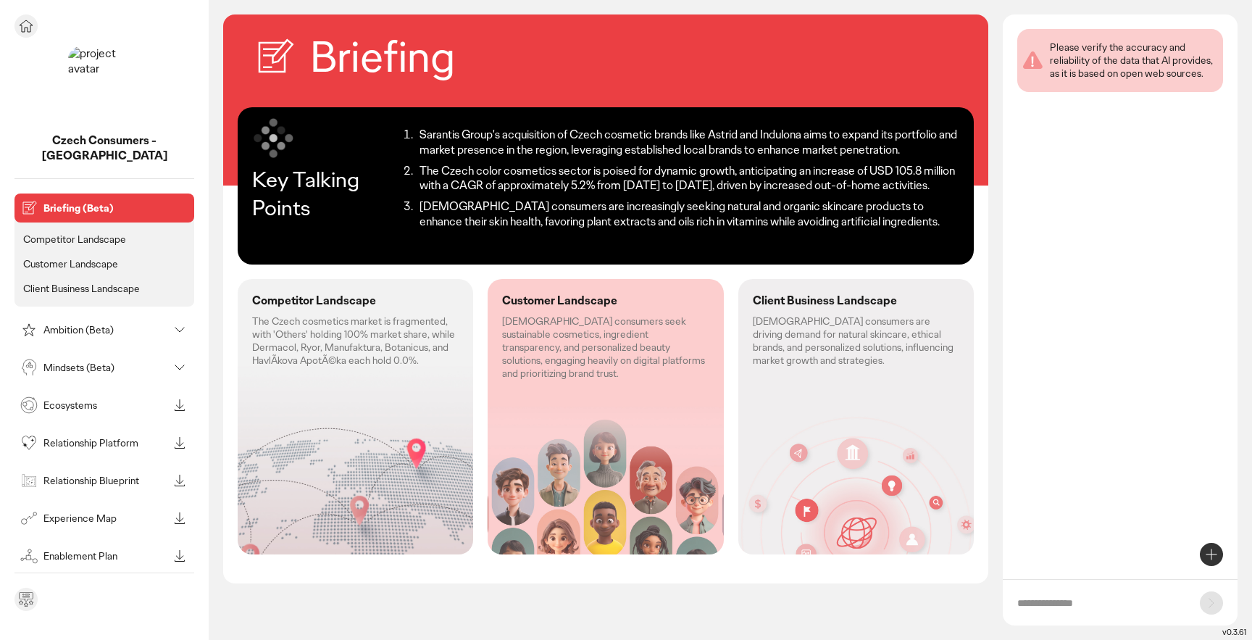
click at [69, 233] on p "Competitor Landscape" at bounding box center [74, 239] width 103 height 13
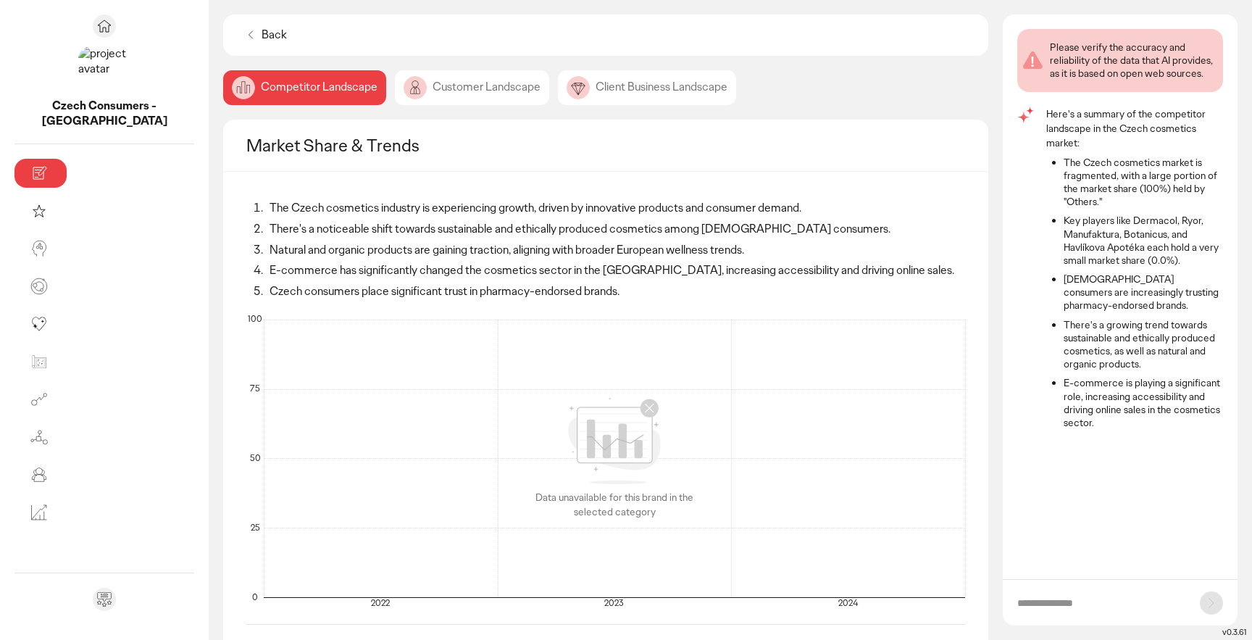
click at [558, 80] on div "Customer Landscape" at bounding box center [647, 87] width 178 height 35
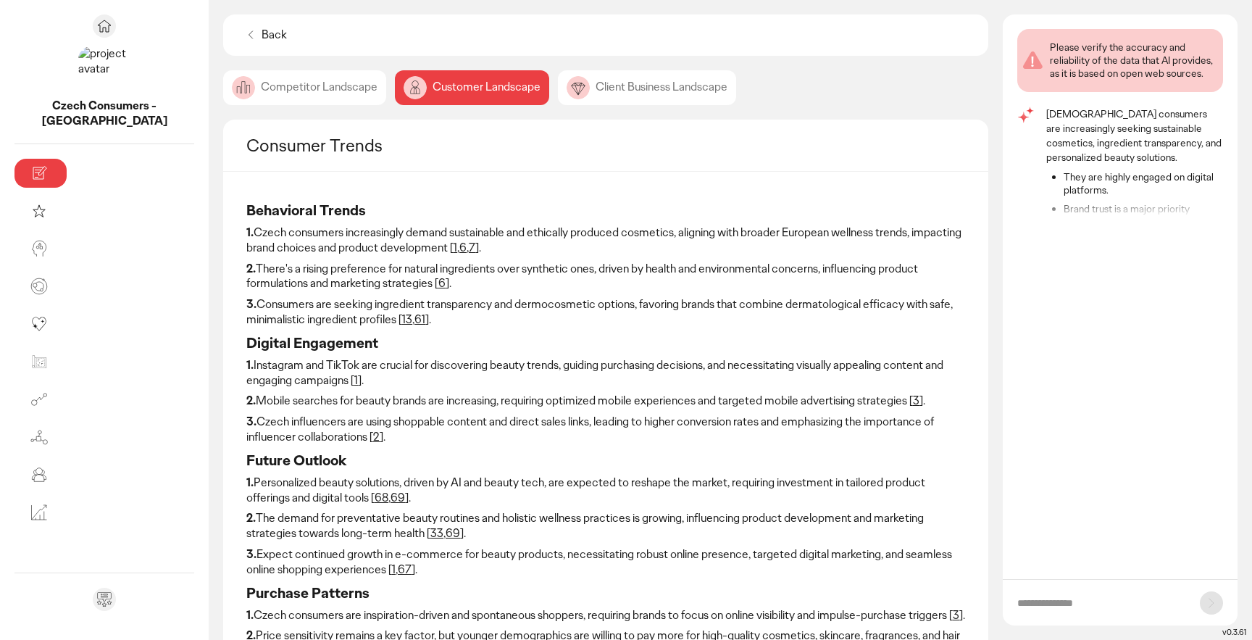
click at [558, 87] on div "Client Business Landscape" at bounding box center [647, 87] width 178 height 35
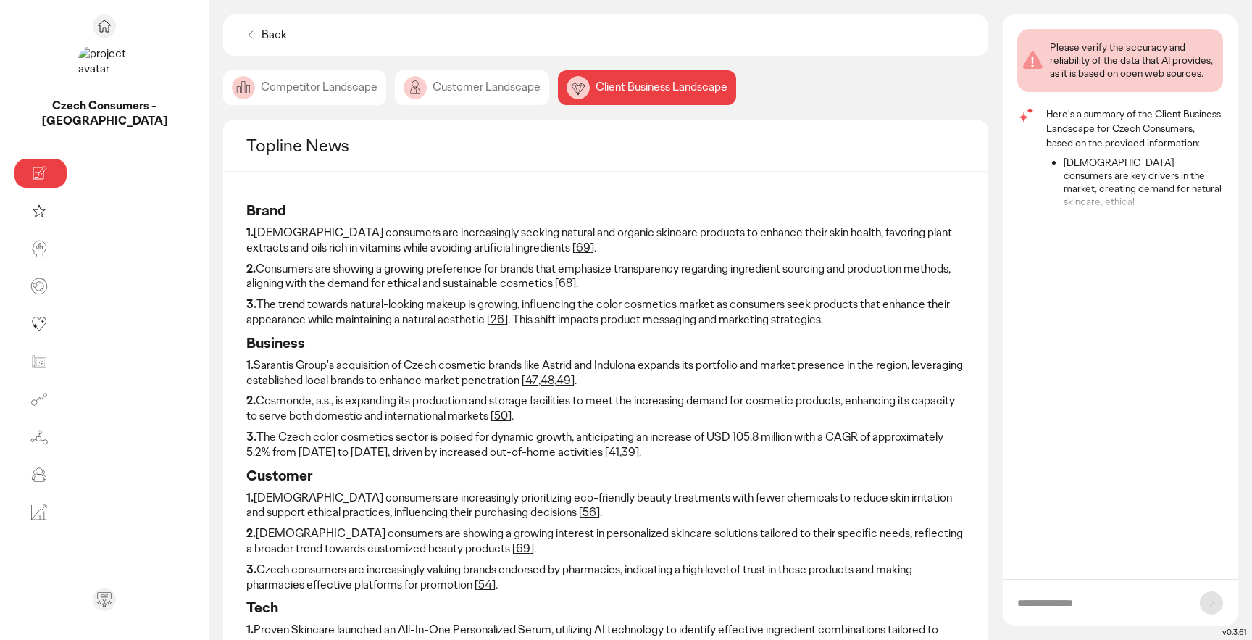
click at [262, 42] on p "Back" at bounding box center [274, 35] width 25 height 15
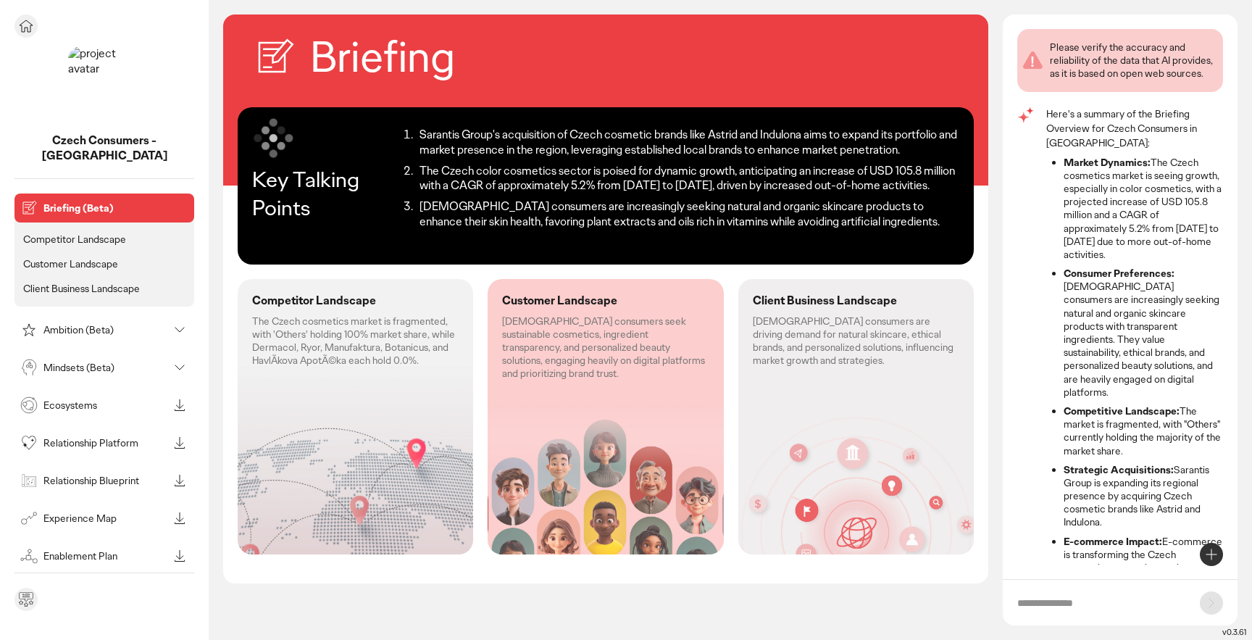
click at [22, 30] on icon at bounding box center [25, 25] width 17 height 17
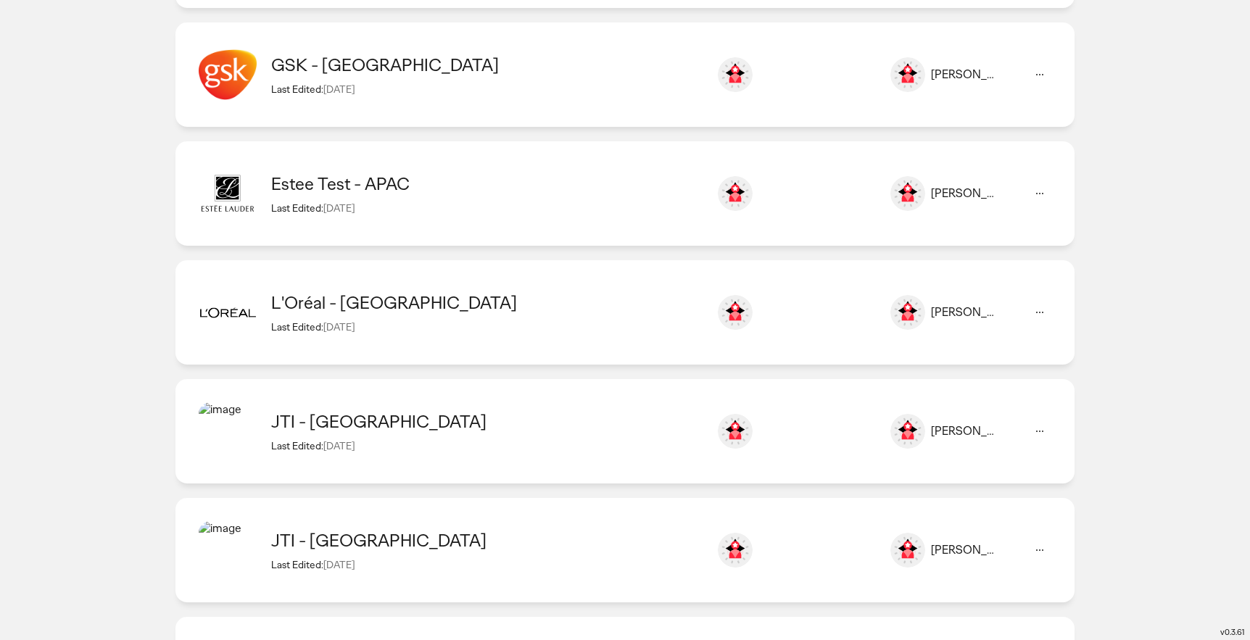
scroll to position [4897, 0]
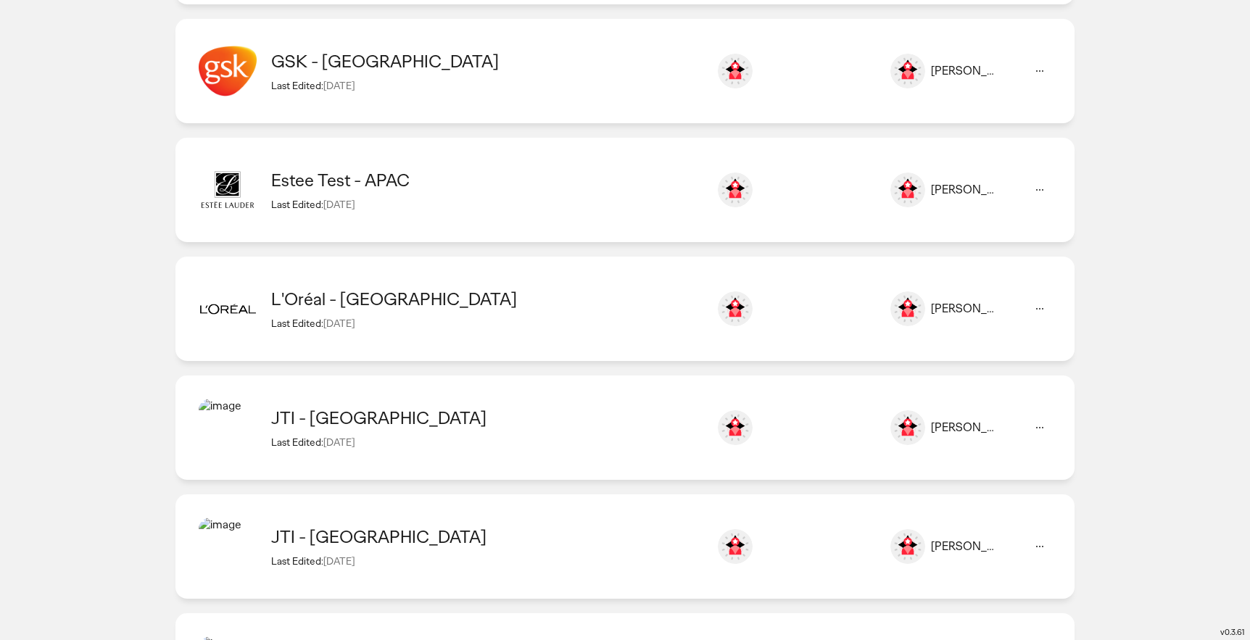
click at [547, 329] on div "Last Edited: [DATE]" at bounding box center [486, 323] width 431 height 13
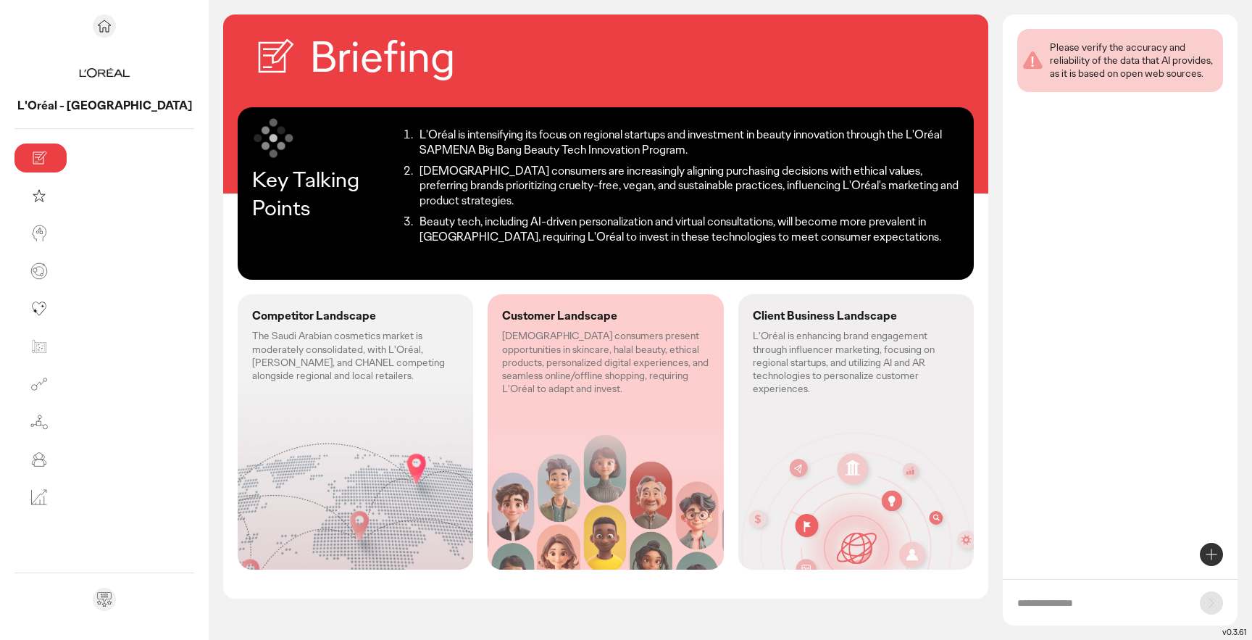
click at [297, 347] on p "The Saudi Arabian cosmetics market is moderately consolidated, with L'Oréal, [P…" at bounding box center [355, 355] width 207 height 53
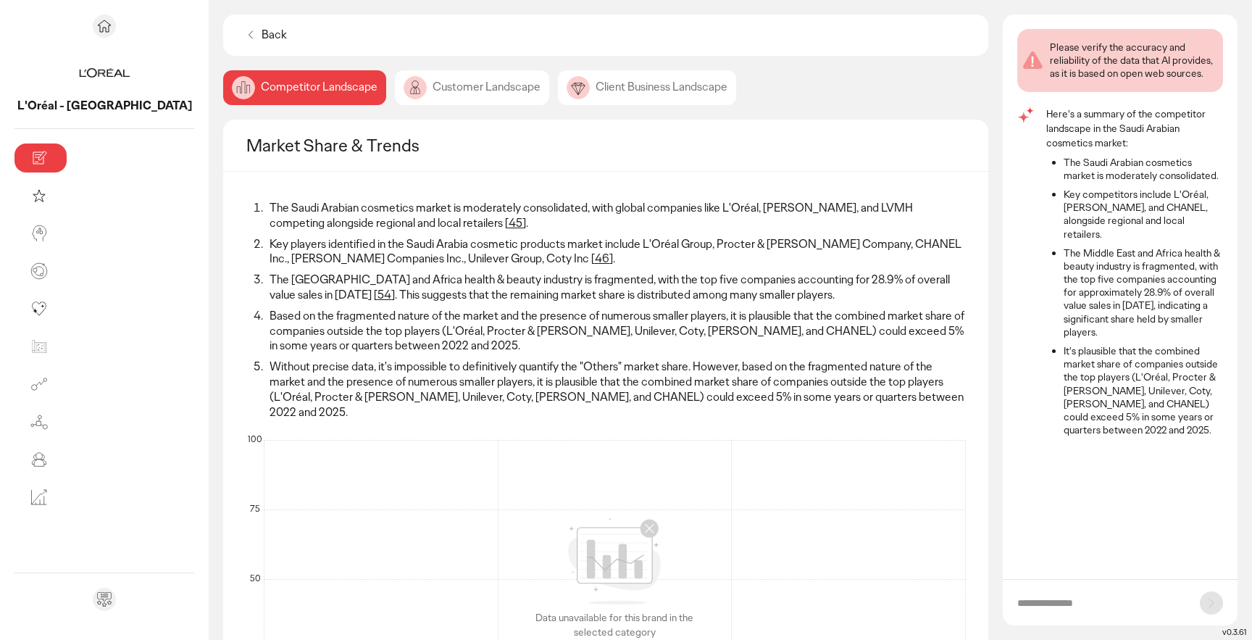
click at [558, 96] on div "Customer Landscape" at bounding box center [647, 87] width 178 height 35
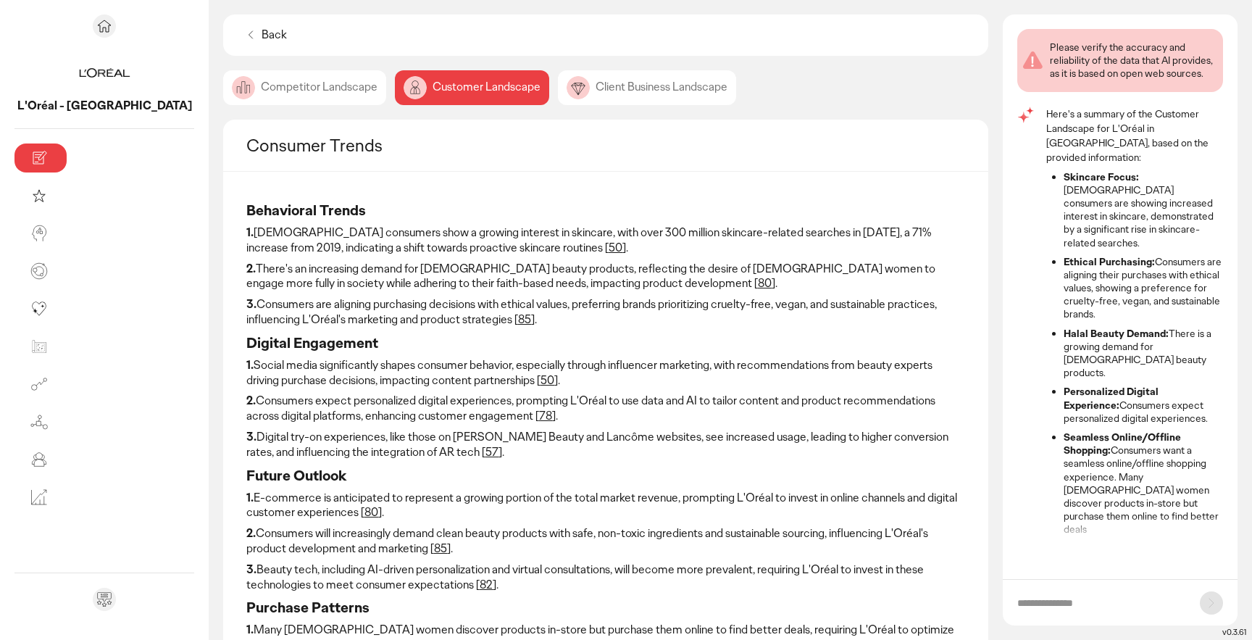
click at [558, 93] on div "Client Business Landscape" at bounding box center [647, 87] width 178 height 35
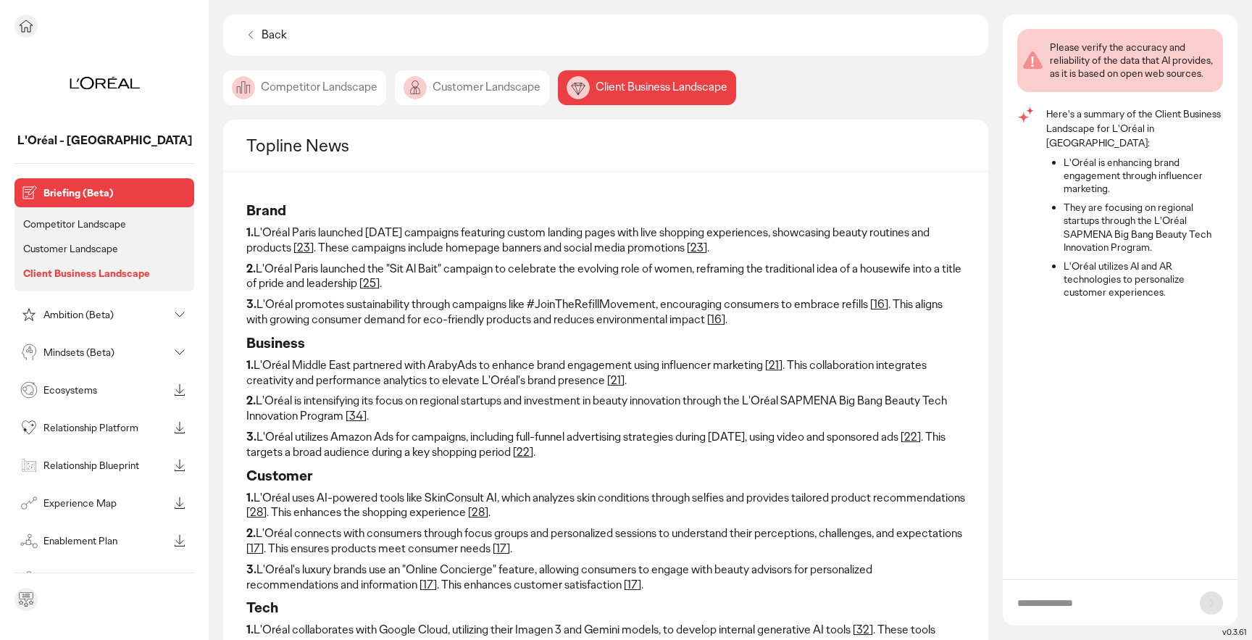
click at [73, 317] on p "Ambition (Beta)" at bounding box center [105, 314] width 125 height 10
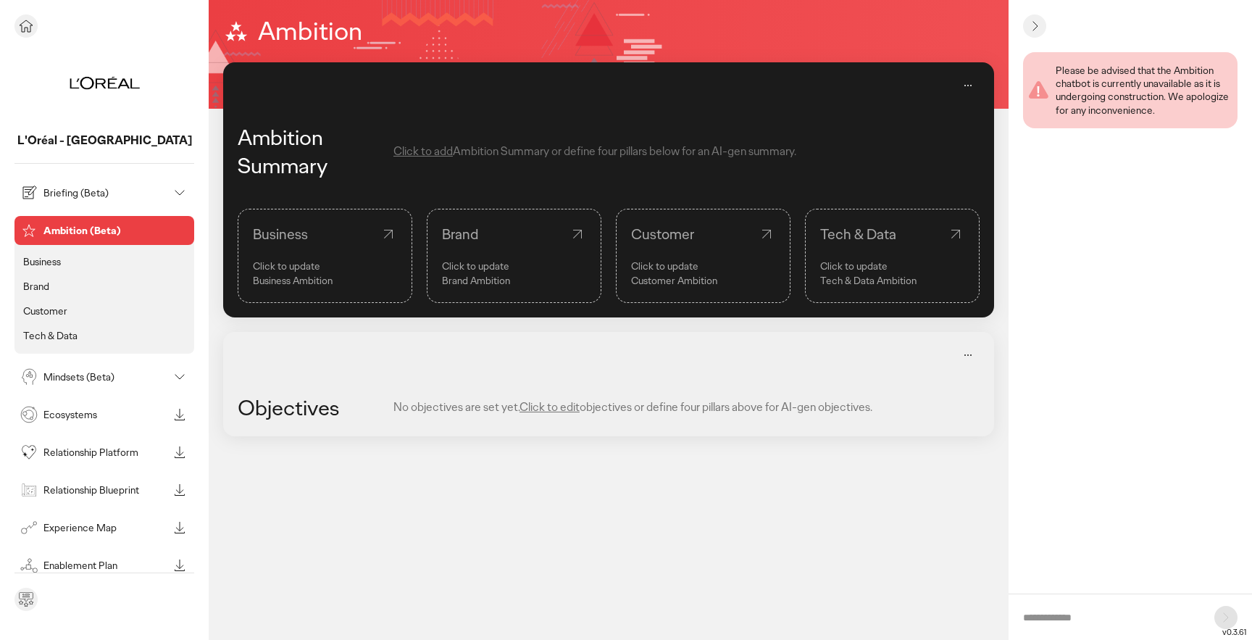
click at [83, 386] on div "Mindsets (Beta)" at bounding box center [92, 376] width 151 height 23
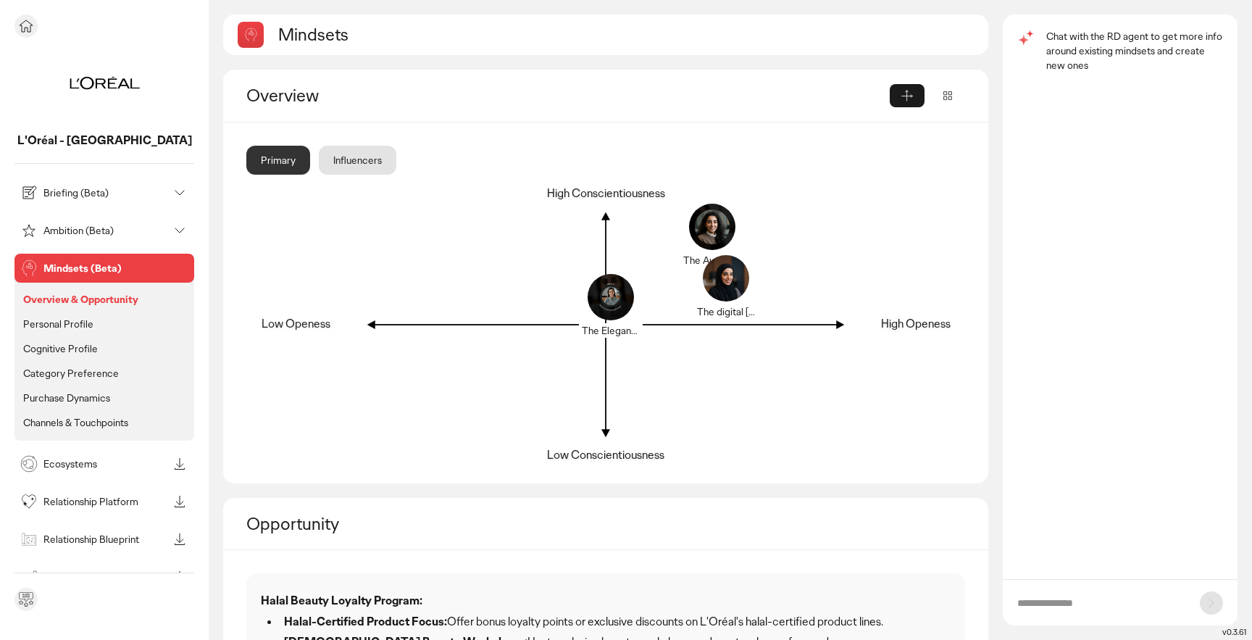
click at [74, 328] on p "Personal Profile" at bounding box center [58, 323] width 70 height 13
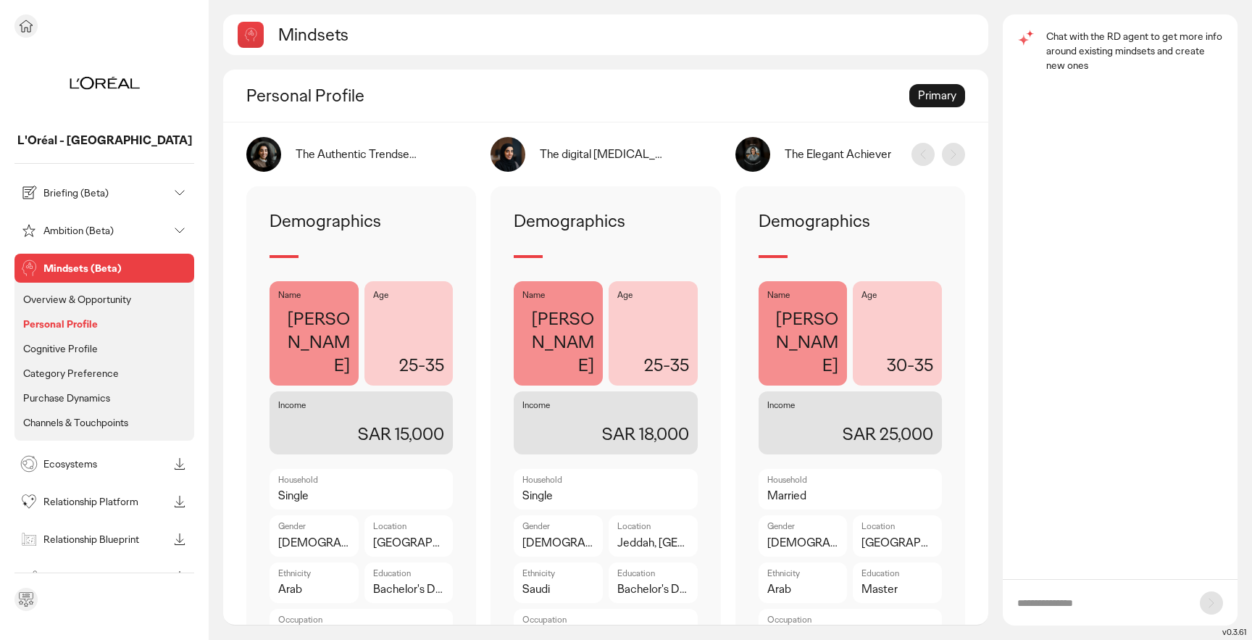
click at [25, 26] on icon at bounding box center [25, 25] width 17 height 17
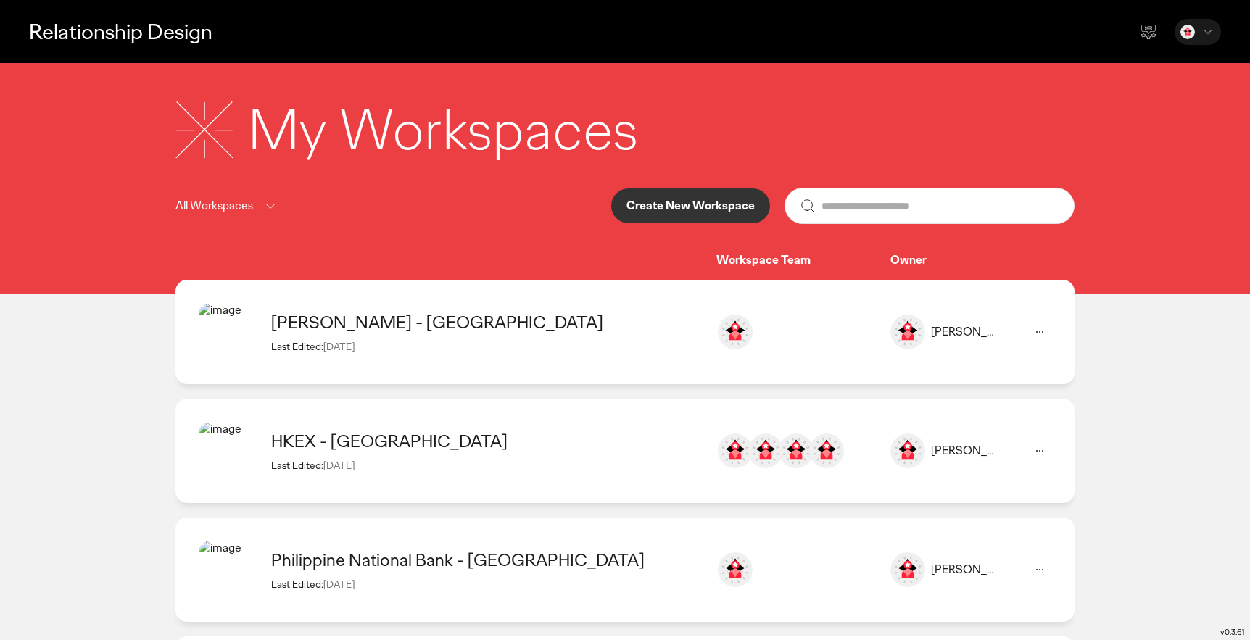
click at [491, 237] on div "My Workspaces All Workspaces Create New Workspace Workspace Team Owner" at bounding box center [625, 180] width 928 height 176
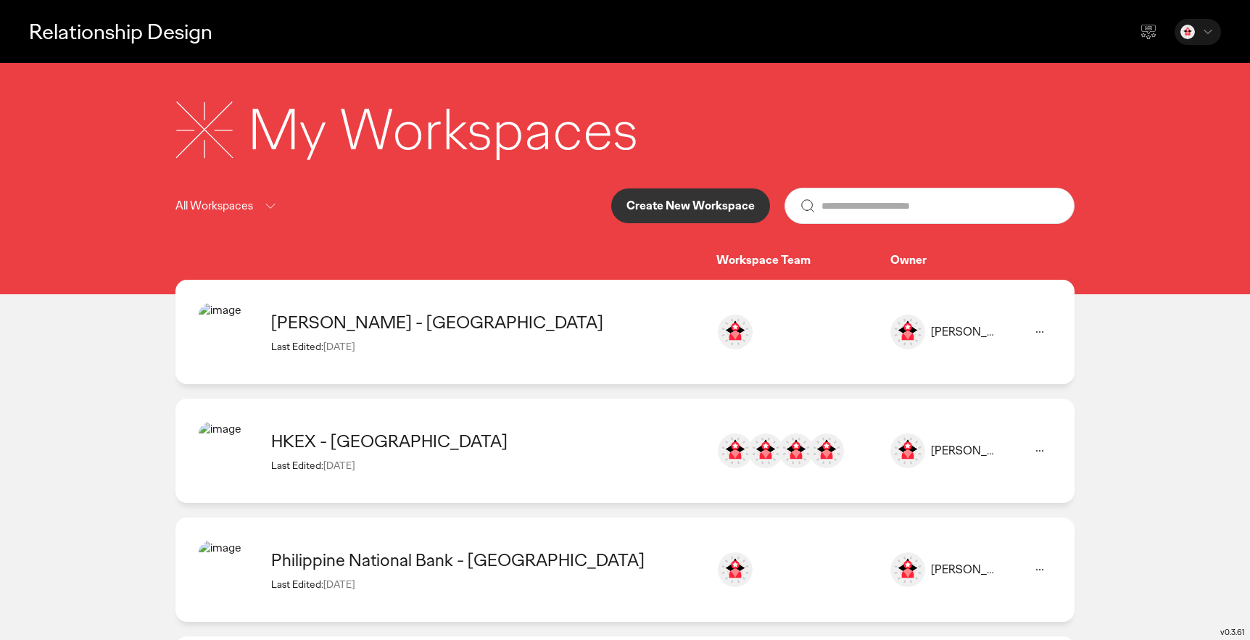
click at [454, 197] on div "All Workspaces Create New Workspace" at bounding box center [624, 206] width 899 height 36
click at [317, 330] on div "[PERSON_NAME] - [GEOGRAPHIC_DATA]" at bounding box center [486, 322] width 431 height 22
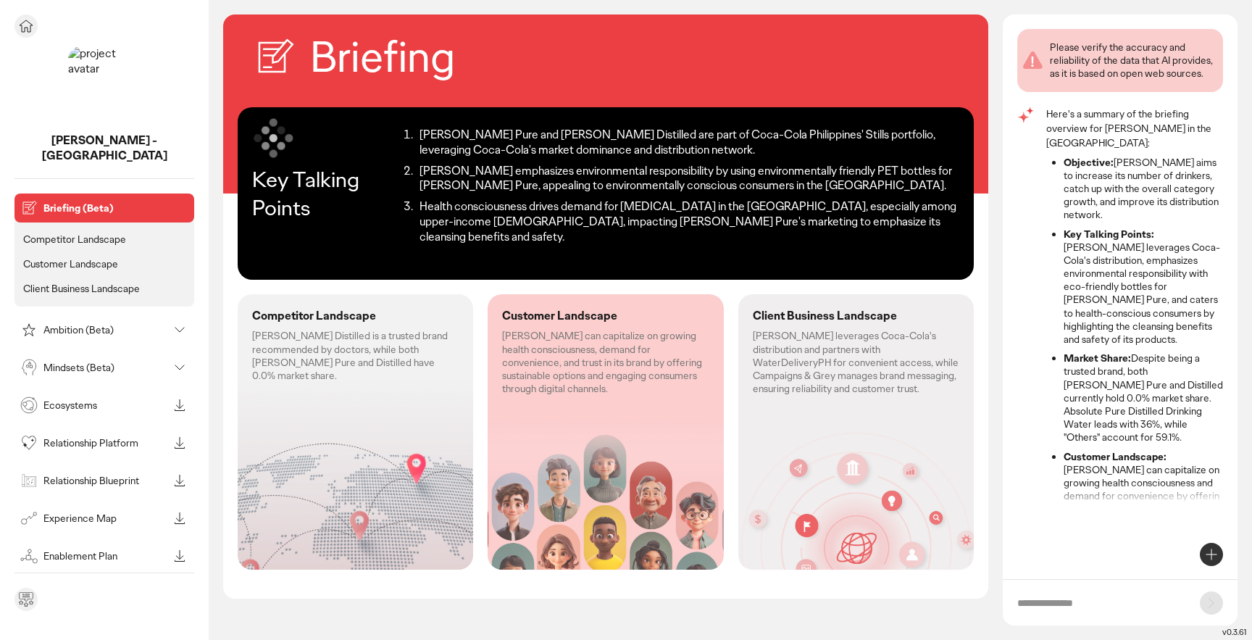
click at [88, 356] on div "Mindsets (Beta)" at bounding box center [92, 367] width 151 height 23
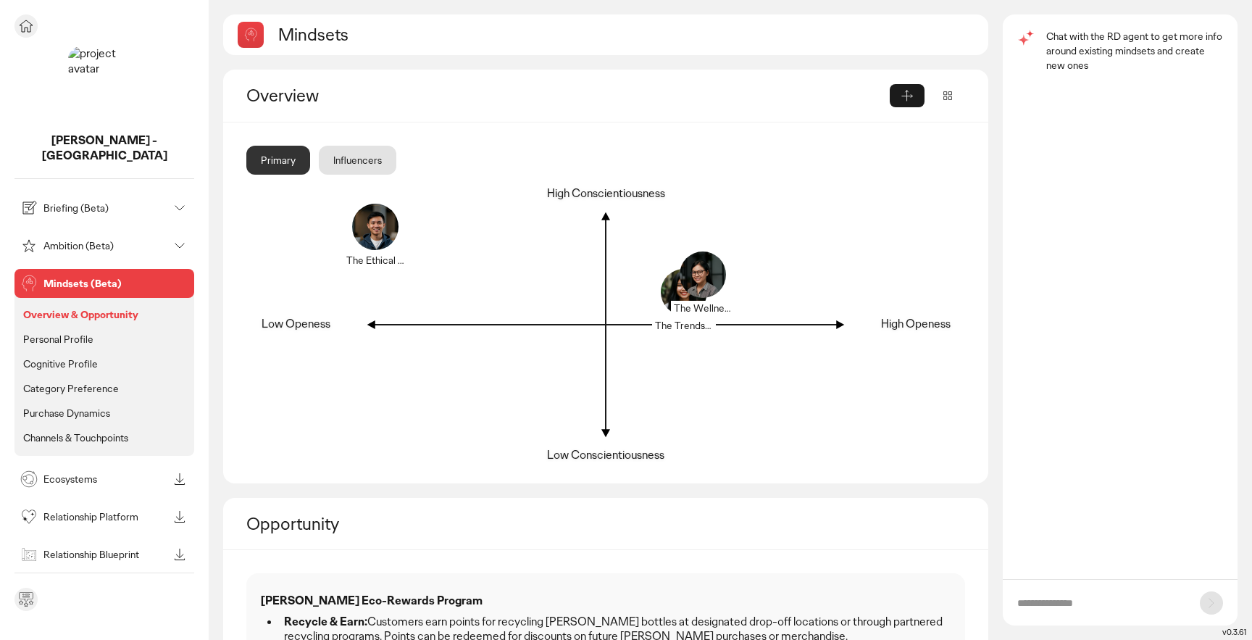
click at [107, 241] on p "Ambition (Beta)" at bounding box center [105, 246] width 125 height 10
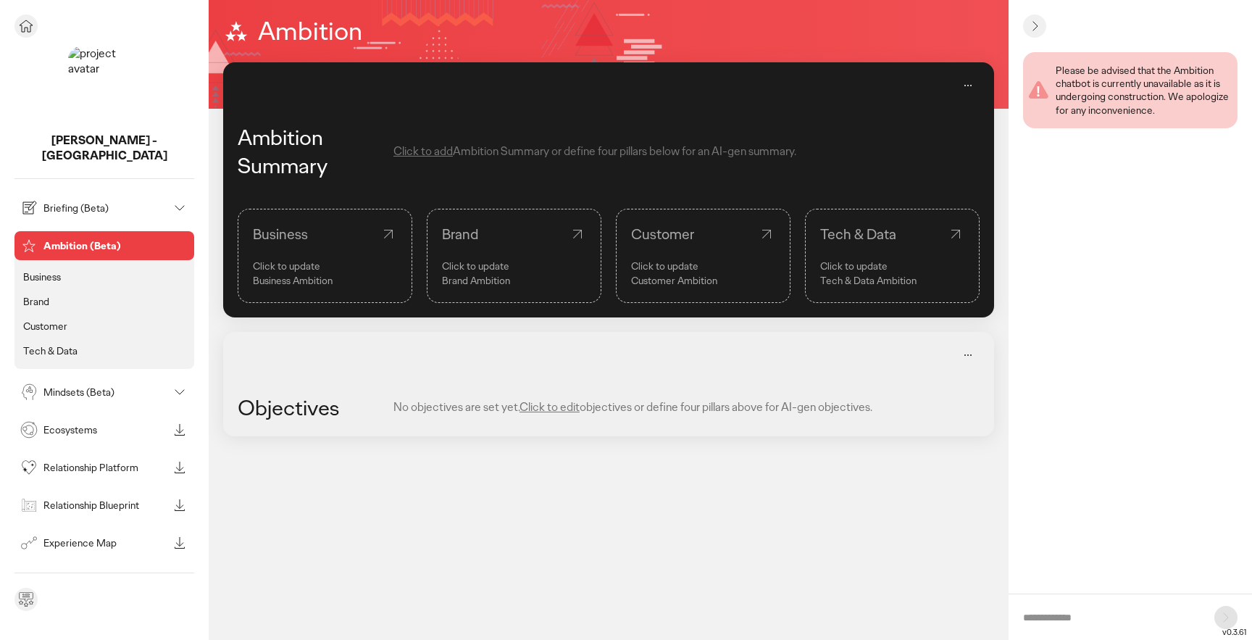
click at [95, 387] on p "Mindsets (Beta)" at bounding box center [105, 392] width 125 height 10
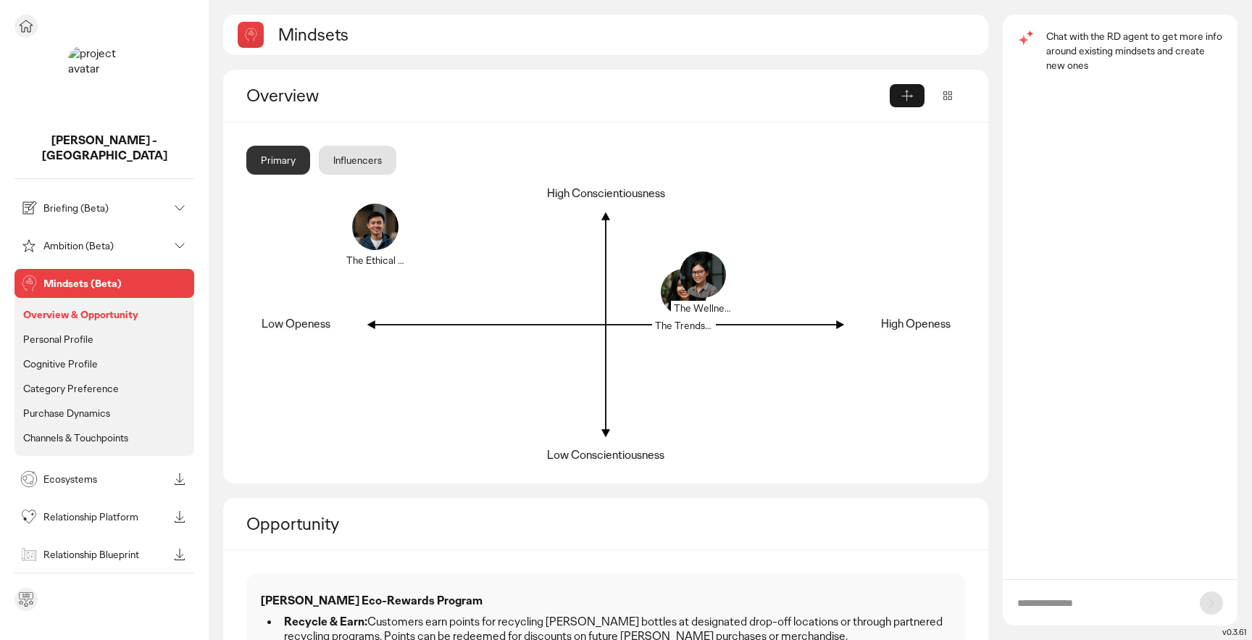
click at [65, 241] on p "Ambition (Beta)" at bounding box center [105, 246] width 125 height 10
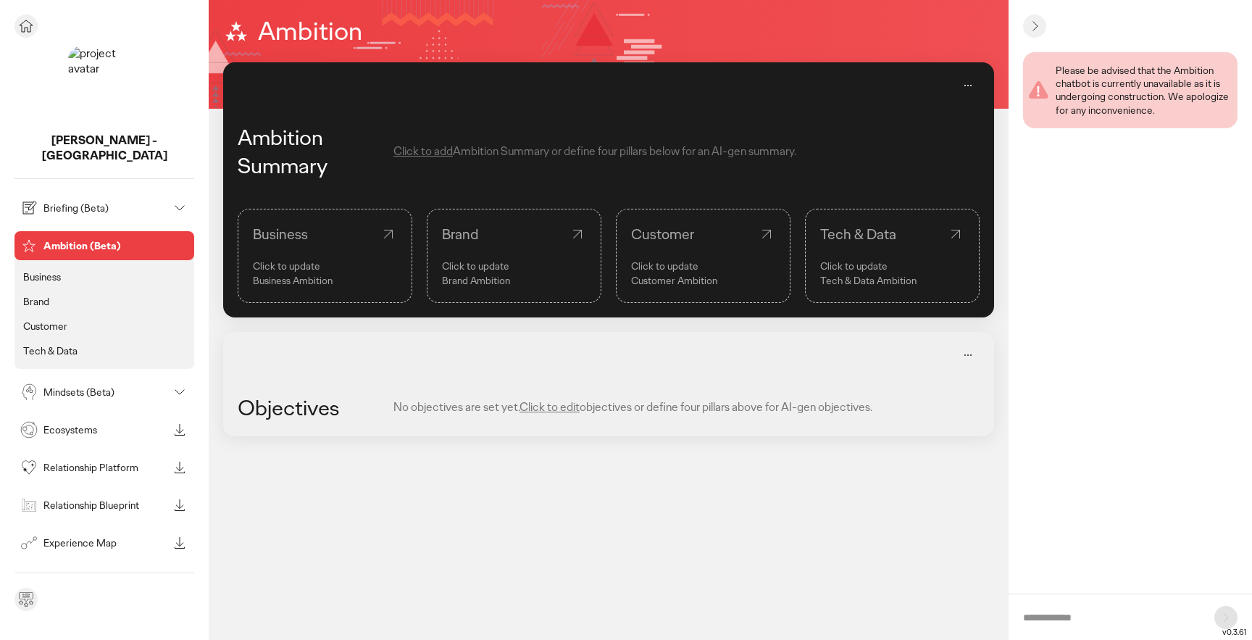
click at [39, 270] on p "Business" at bounding box center [42, 276] width 38 height 13
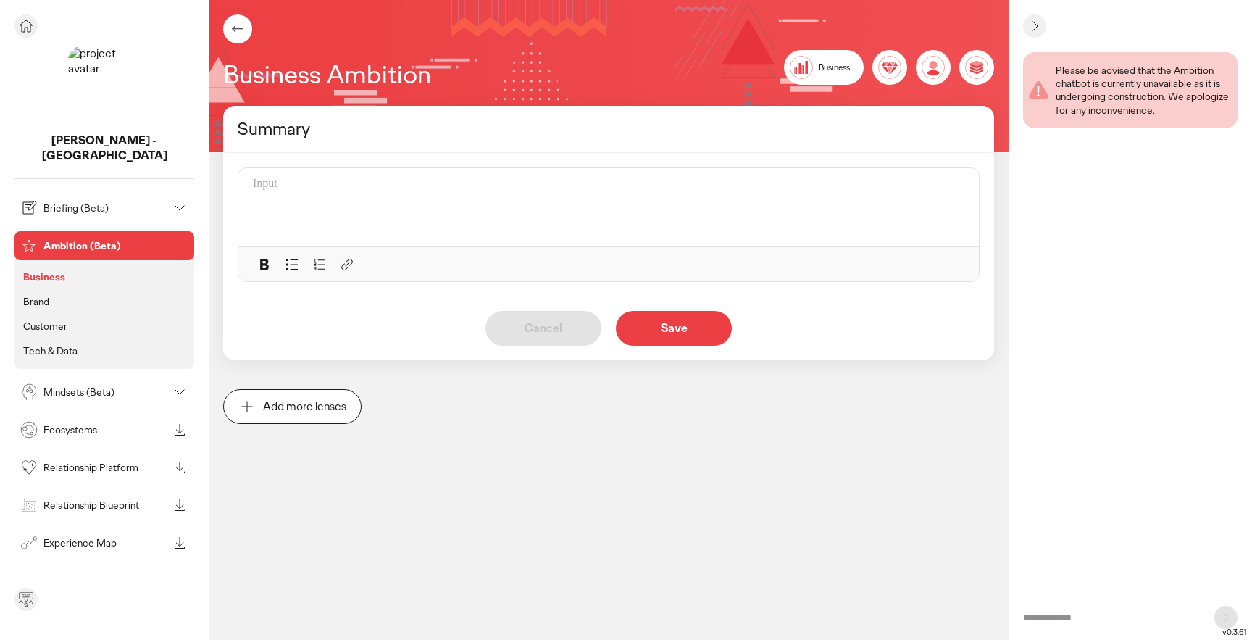
click at [35, 295] on p "Brand" at bounding box center [36, 301] width 26 height 13
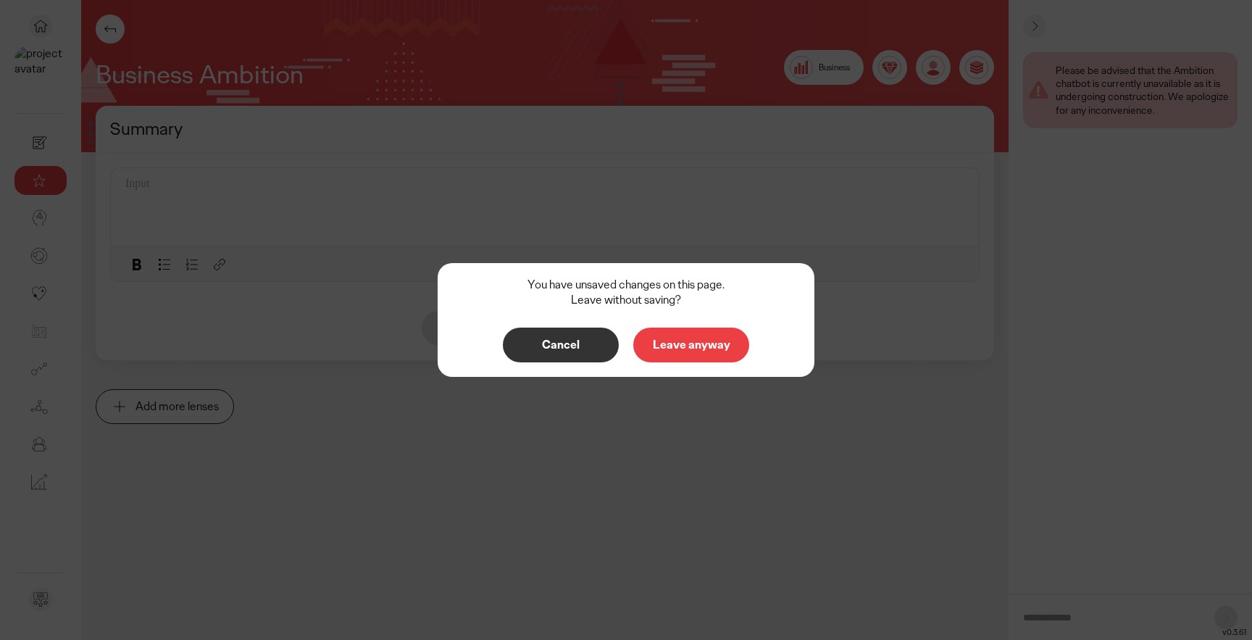
click at [660, 349] on p "Leave anyway" at bounding box center [692, 345] width 86 height 12
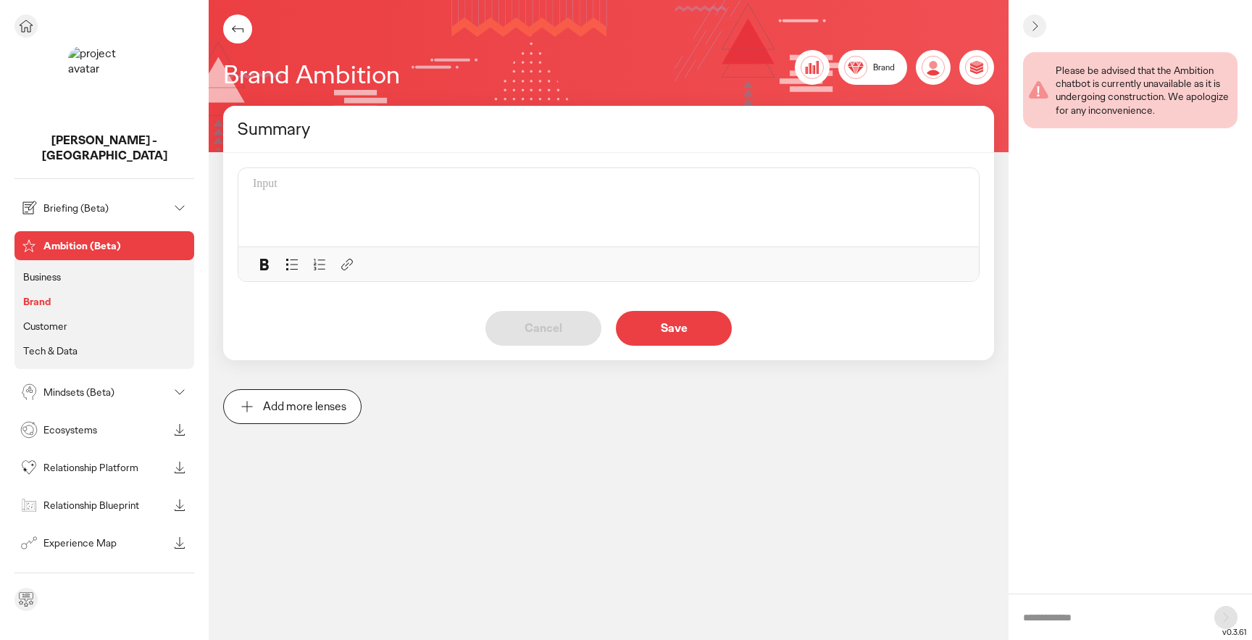
click at [54, 320] on p "Customer" at bounding box center [45, 326] width 44 height 13
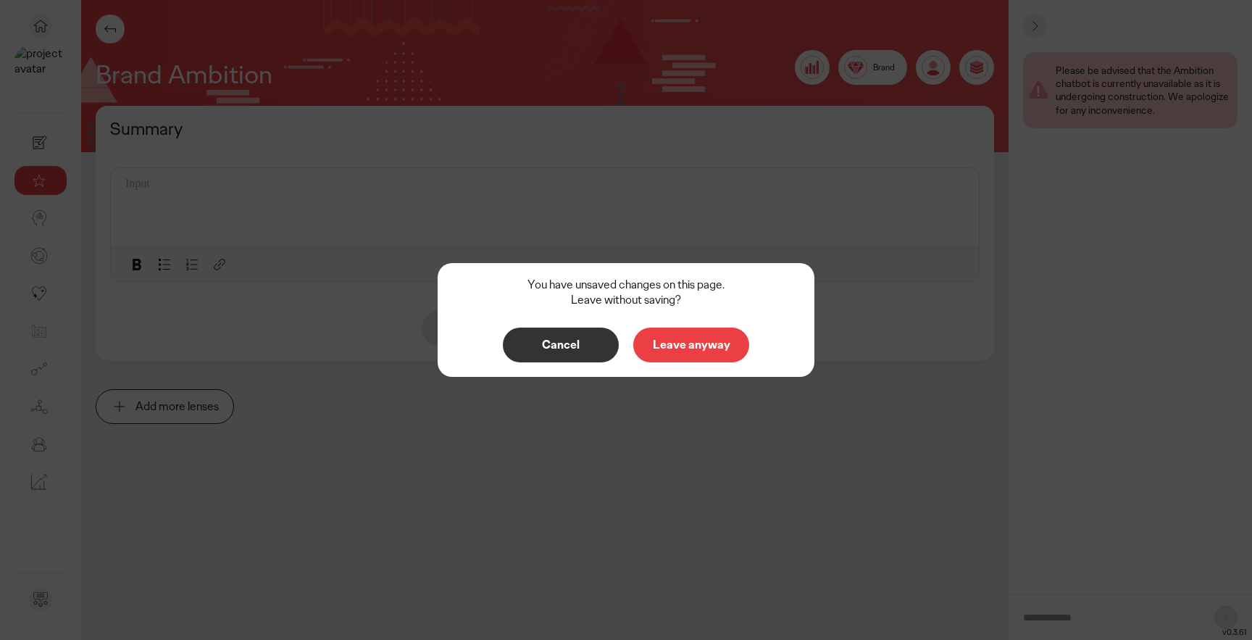
click at [715, 349] on p "Leave anyway" at bounding box center [692, 345] width 86 height 12
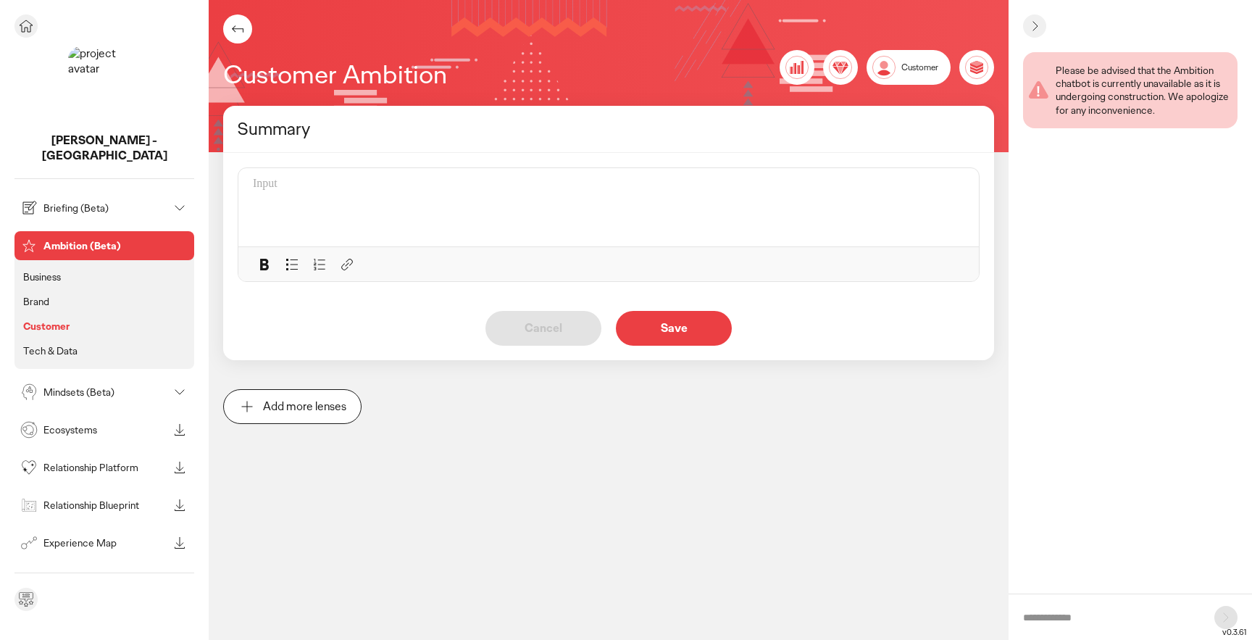
click at [63, 344] on p "Tech & Data" at bounding box center [50, 350] width 54 height 13
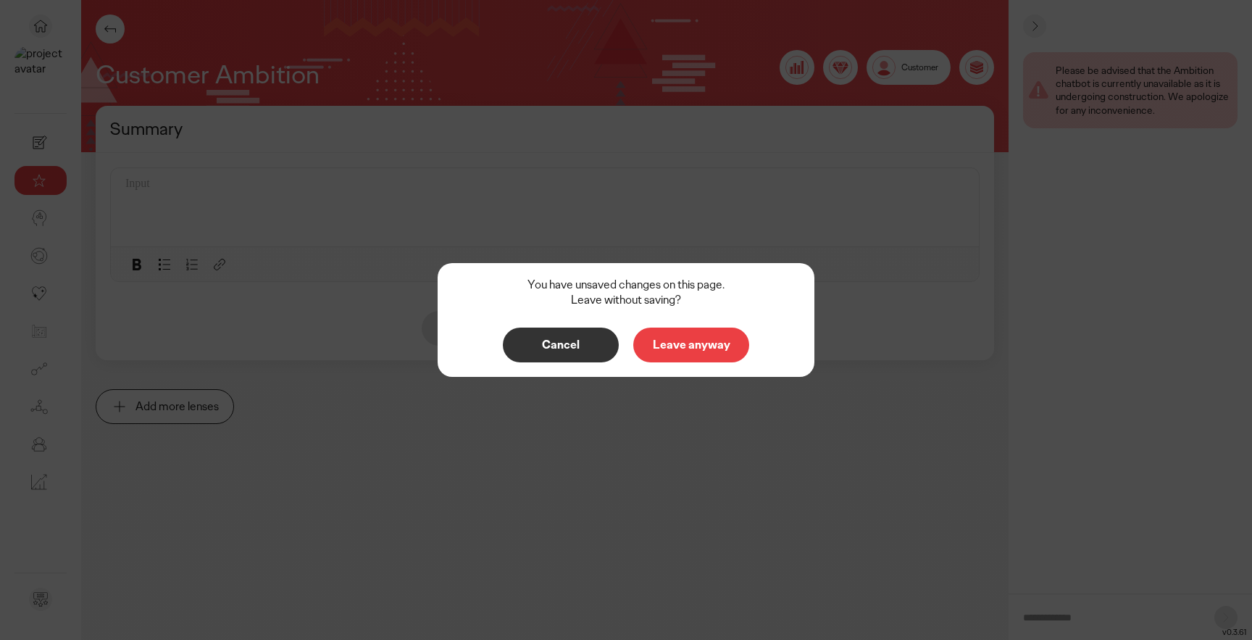
click at [694, 351] on p "Leave anyway" at bounding box center [692, 345] width 86 height 12
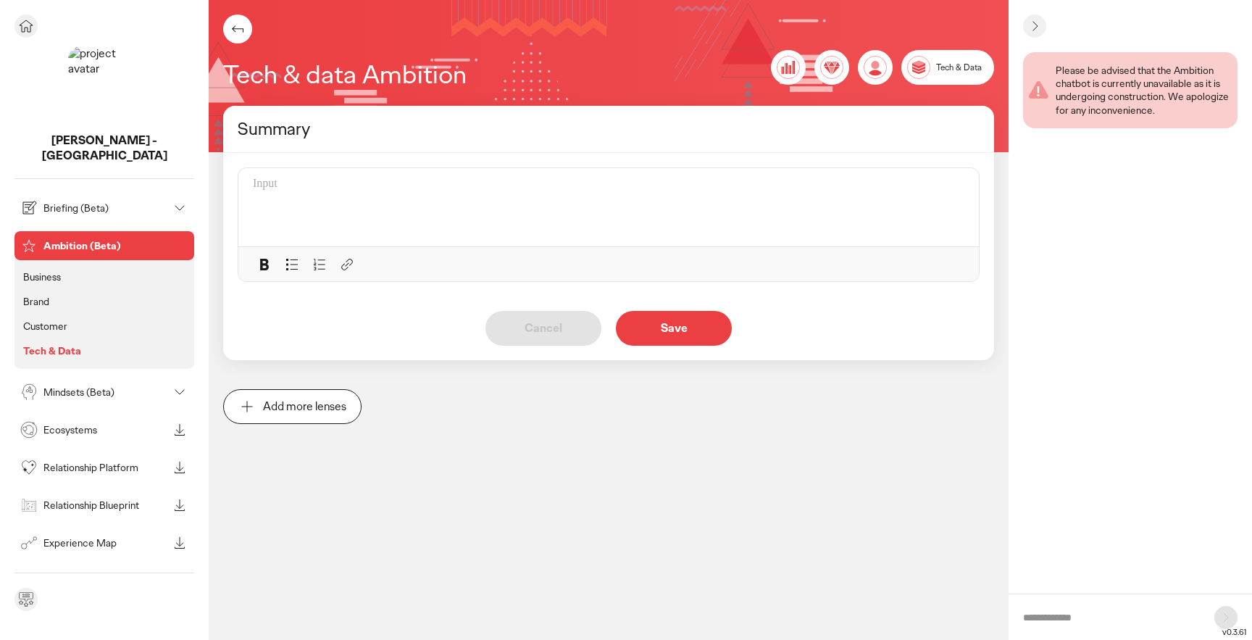
click at [76, 203] on p "Briefing (Beta)" at bounding box center [105, 208] width 125 height 10
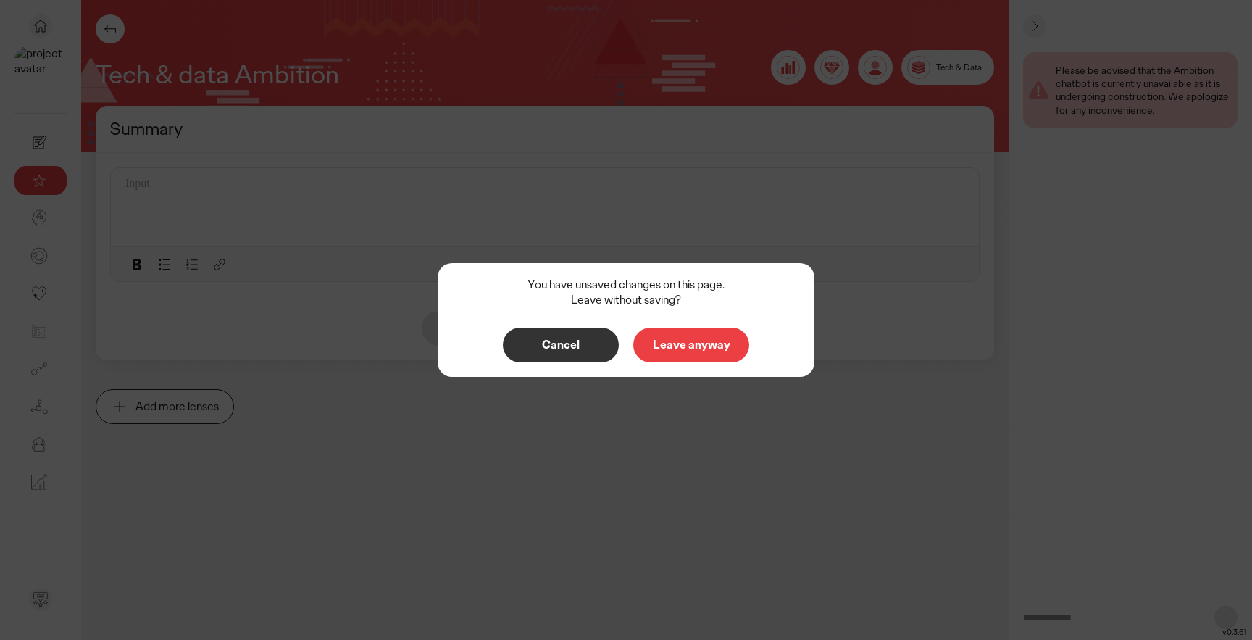
click at [665, 349] on p "Leave anyway" at bounding box center [692, 345] width 86 height 12
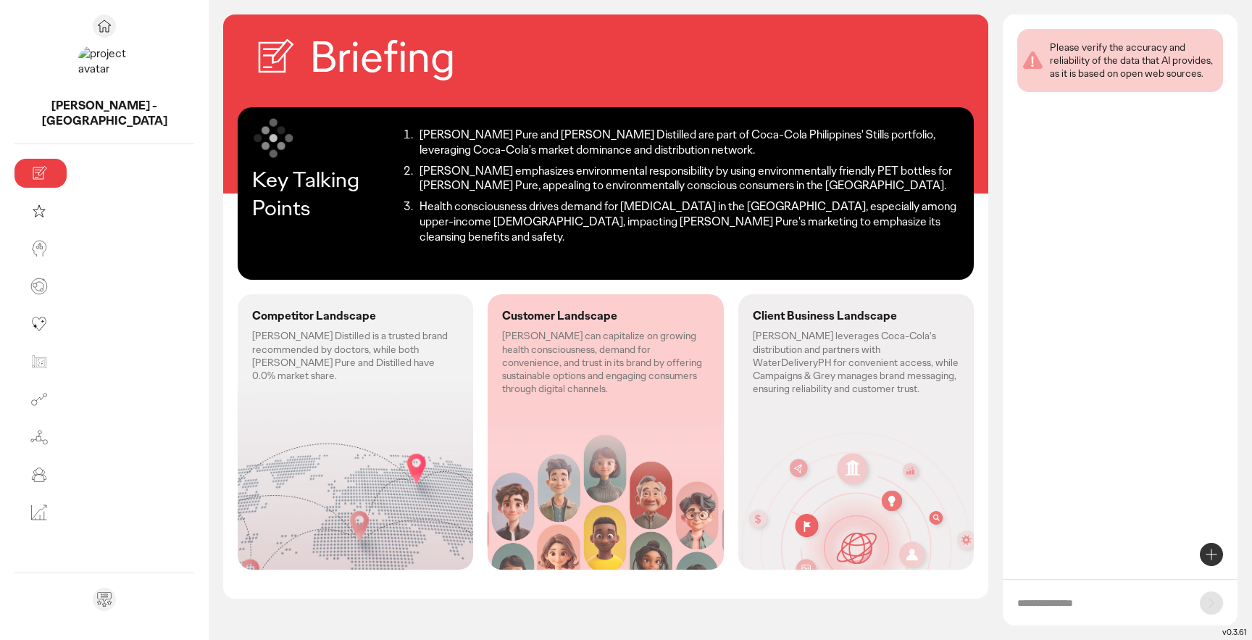
click at [431, 187] on li "[PERSON_NAME] emphasizes environmental responsibility by using environmentally …" at bounding box center [687, 179] width 544 height 30
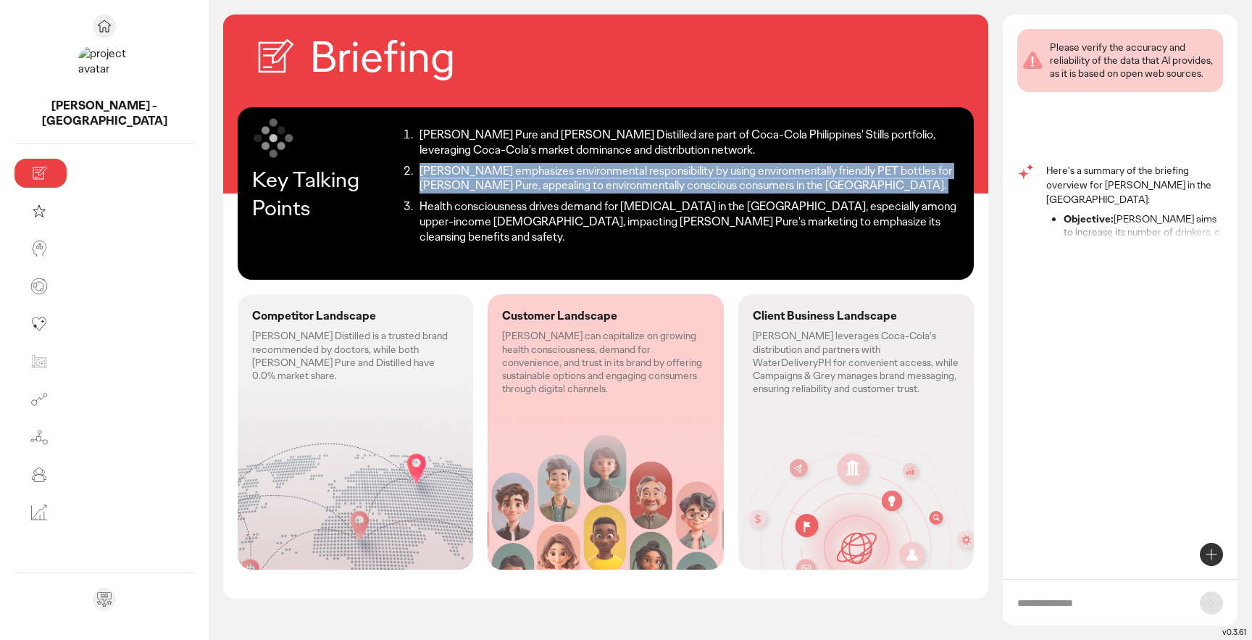
click at [431, 187] on li "[PERSON_NAME] emphasizes environmental responsibility by using environmentally …" at bounding box center [687, 179] width 544 height 30
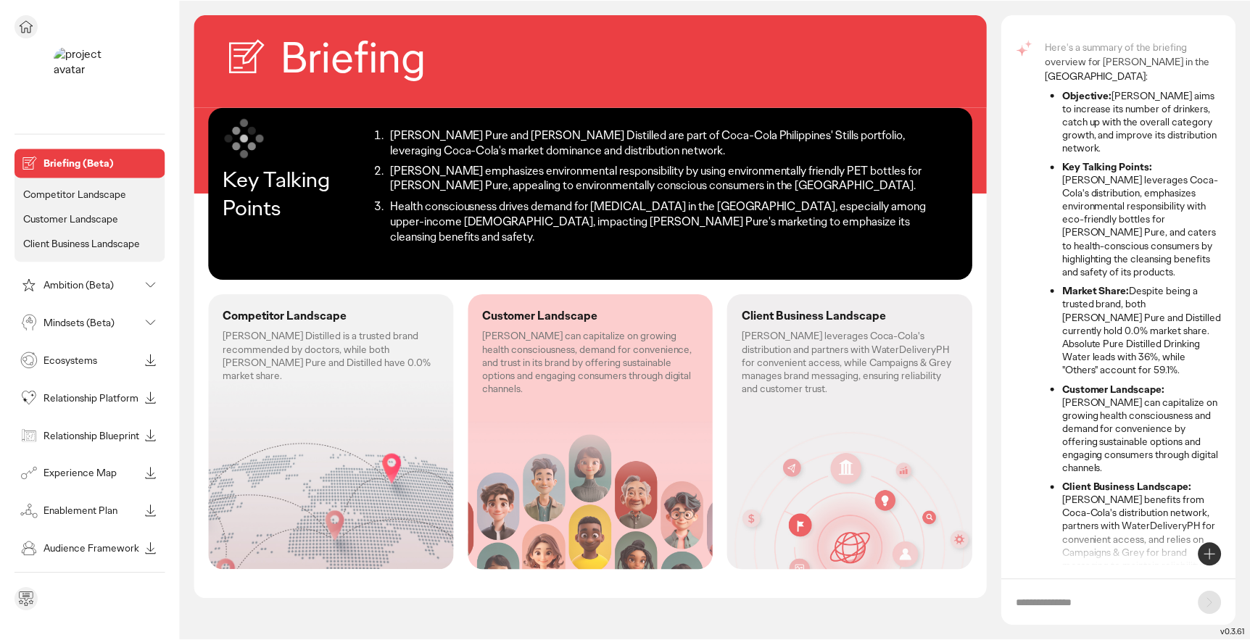
scroll to position [84, 0]
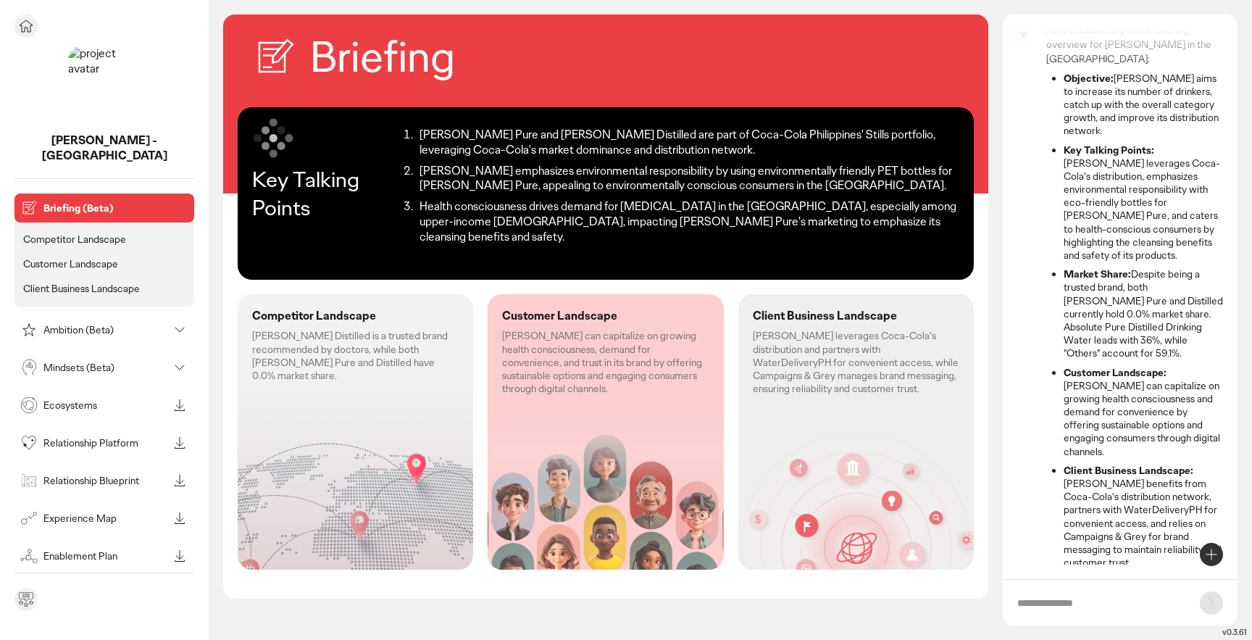
click at [28, 29] on icon at bounding box center [25, 25] width 17 height 17
